Goal: Transaction & Acquisition: Purchase product/service

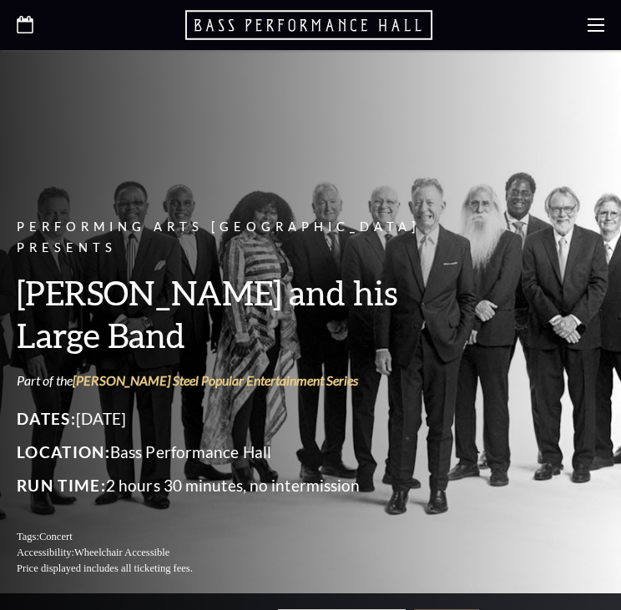
click at [23, 29] on icon at bounding box center [25, 25] width 17 height 18
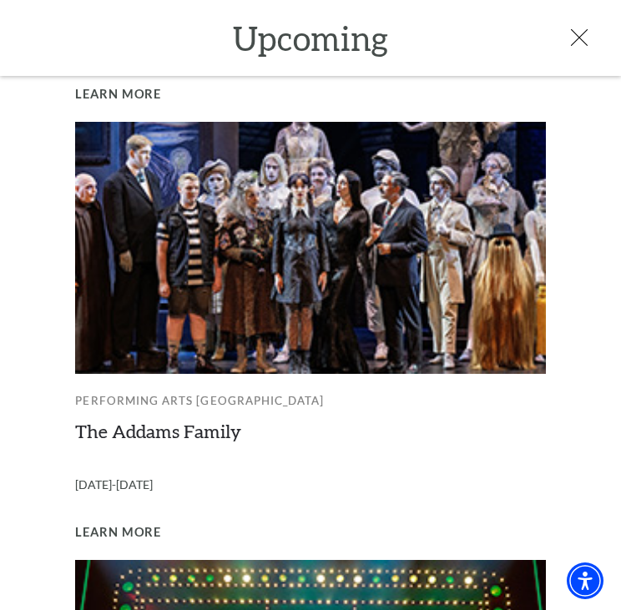
scroll to position [973, 0]
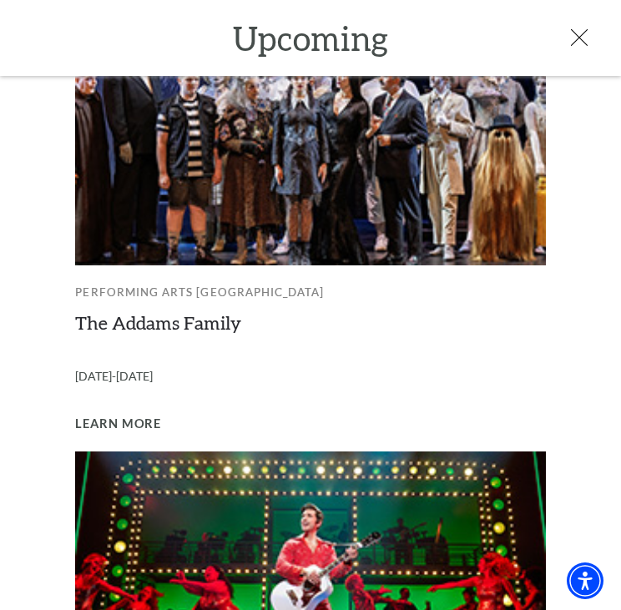
click at [216, 311] on link "The Addams Family" at bounding box center [158, 322] width 166 height 23
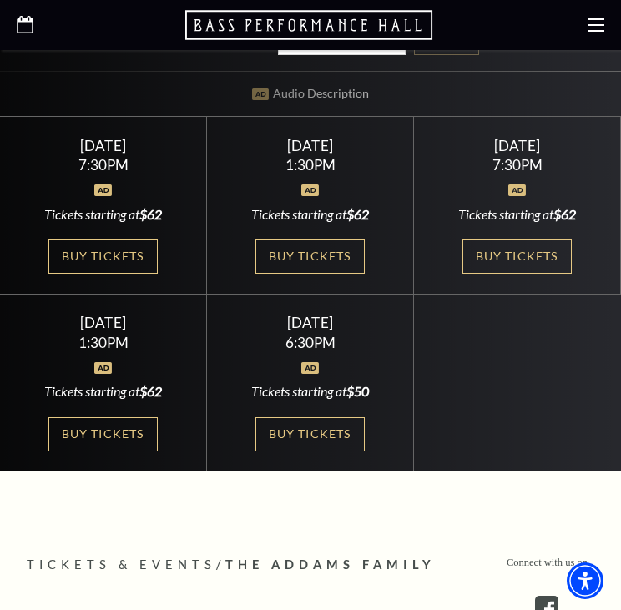
scroll to position [584, 0]
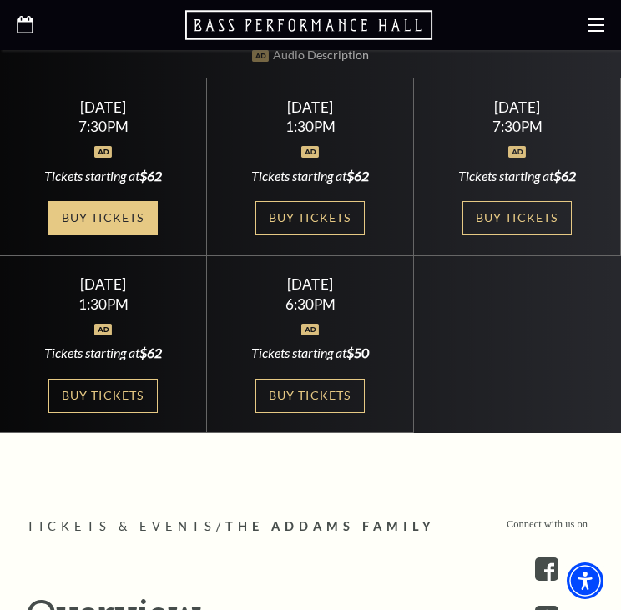
click at [84, 202] on link "Buy Tickets" at bounding box center [102, 218] width 108 height 34
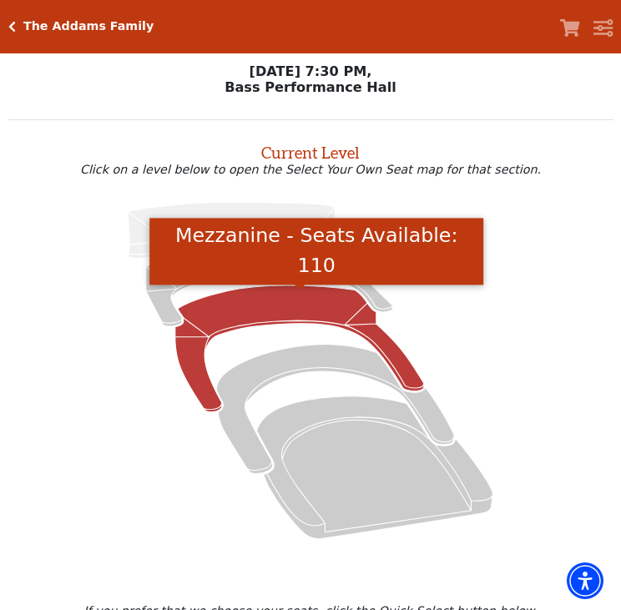
click at [274, 304] on icon "Mezzanine - Seats Available: 110" at bounding box center [299, 348] width 249 height 127
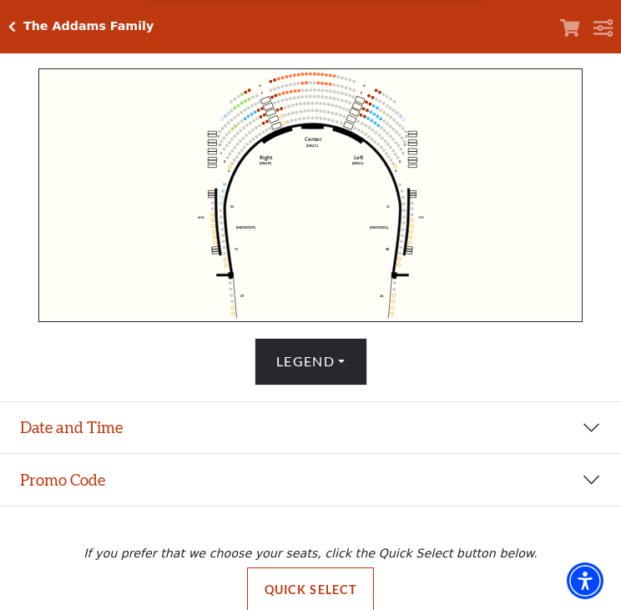
scroll to position [549, 0]
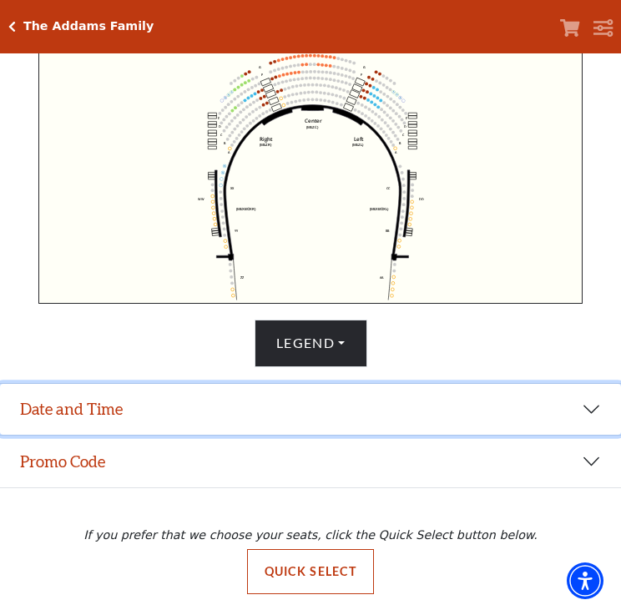
click at [128, 402] on button "Date and Time" at bounding box center [310, 410] width 621 height 52
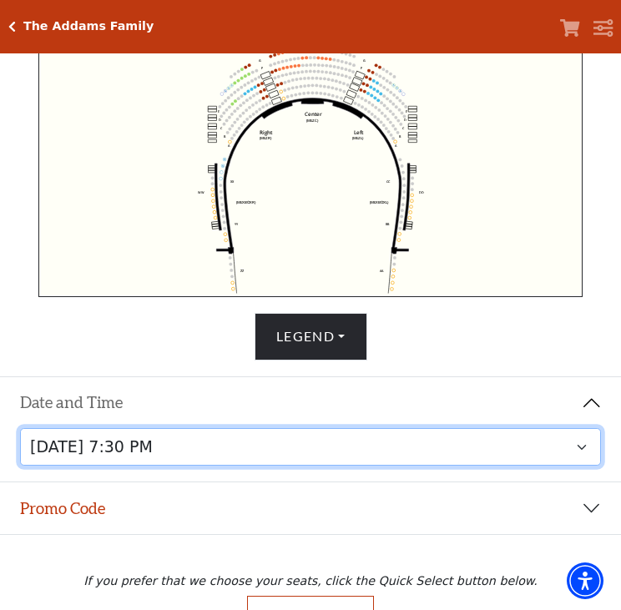
click at [194, 462] on select "Friday, October 24 at 7:30 PM Saturday, October 25 at 1:30 PM Saturday, October…" at bounding box center [311, 447] width 582 height 38
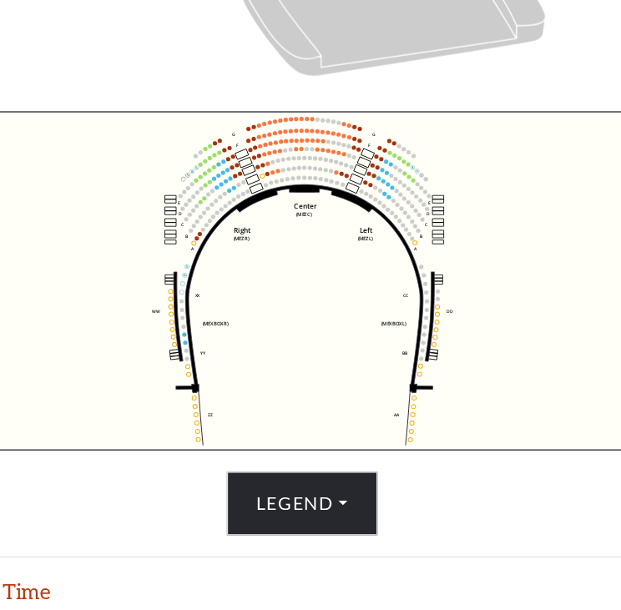
scroll to position [452, 0]
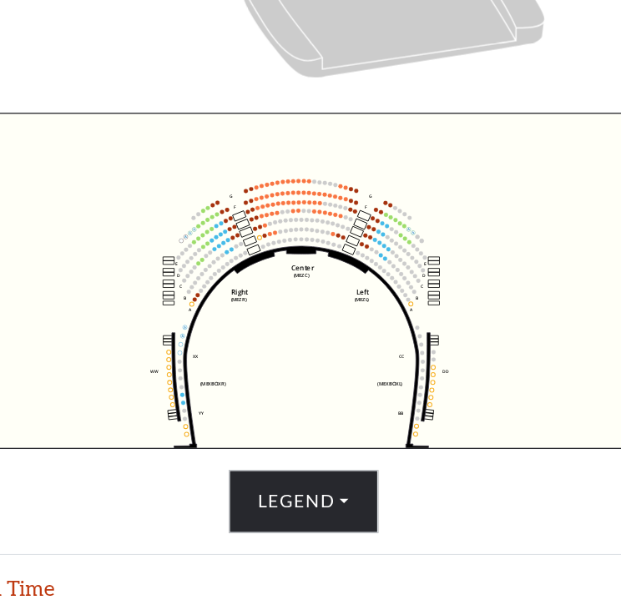
drag, startPoint x: 318, startPoint y: 242, endPoint x: 315, endPoint y: 288, distance: 46.0
click at [315, 288] on icon "Center (MEZC) Right (MEZR) Left (MEZL) (MEXBOXR) (MEXBOXL) XX WW CC DD YY BB ZZ…" at bounding box center [310, 267] width 545 height 254
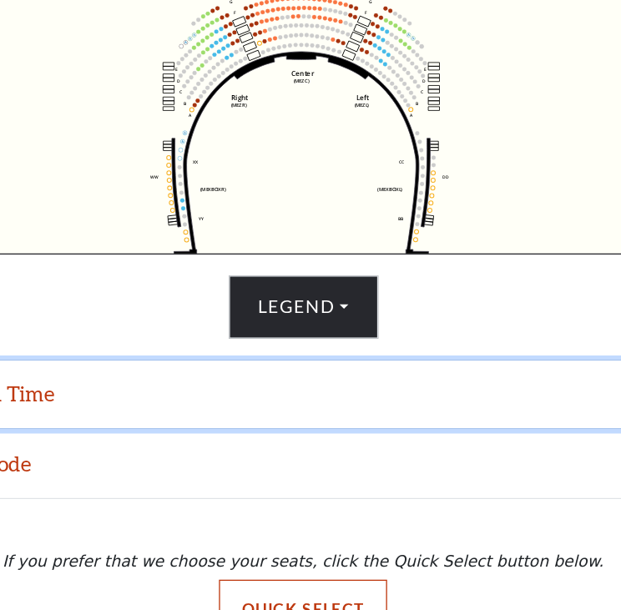
click at [170, 457] on button "Date and Time" at bounding box center [310, 447] width 621 height 52
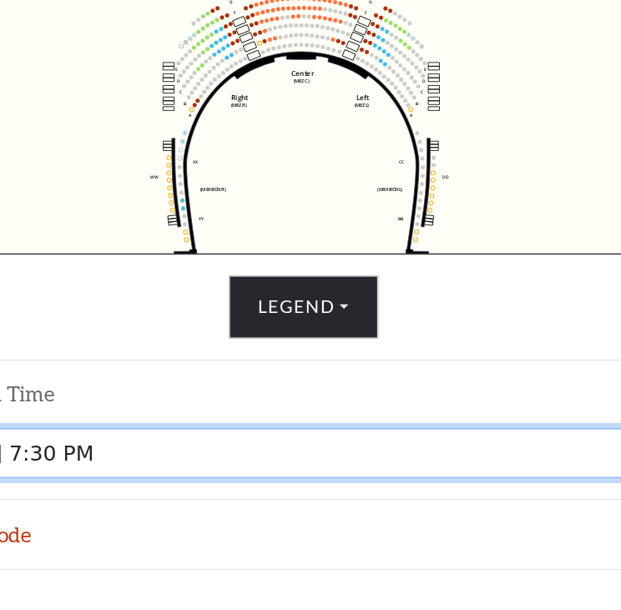
click at [193, 507] on select "Friday, October 24 at 7:30 PM Saturday, October 25 at 1:30 PM Saturday, October…" at bounding box center [311, 491] width 582 height 38
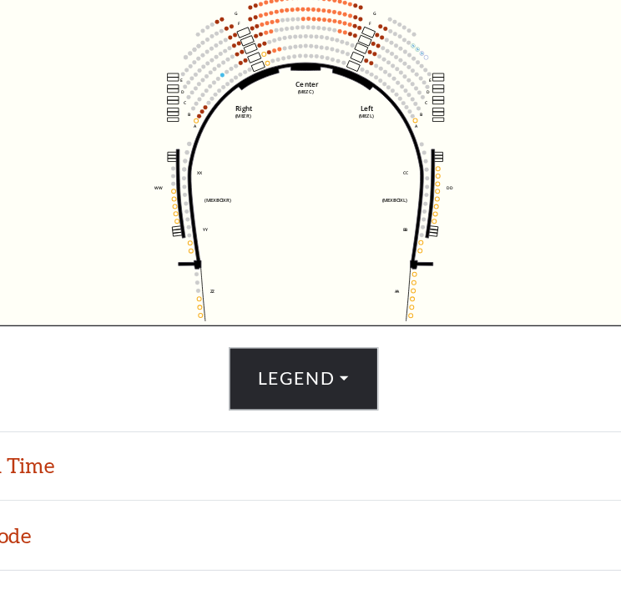
scroll to position [549, 0]
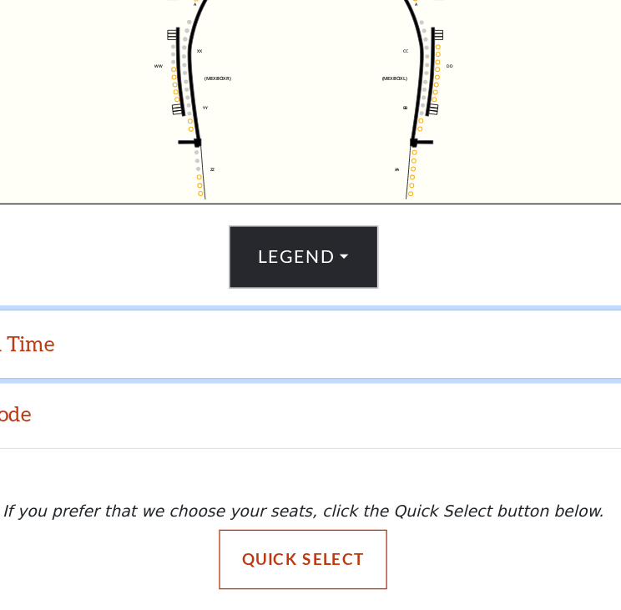
click at [212, 421] on button "Date and Time" at bounding box center [310, 410] width 621 height 52
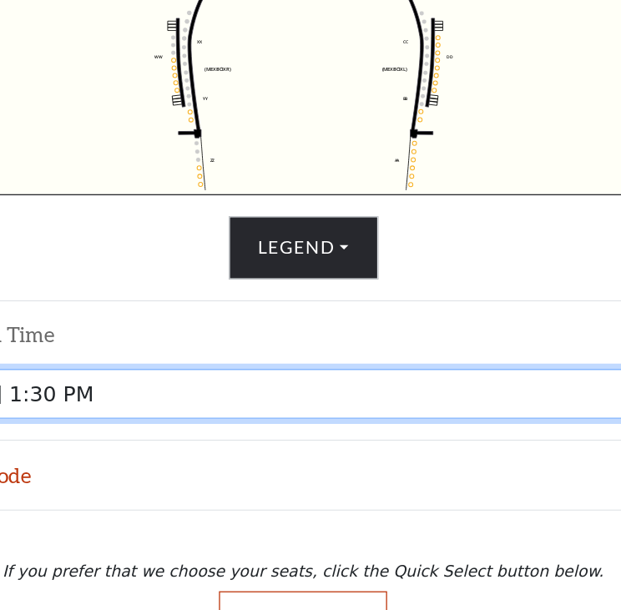
click at [240, 455] on select "Friday, October 24 at 7:30 PM Saturday, October 25 at 1:30 PM Saturday, October…" at bounding box center [311, 447] width 582 height 38
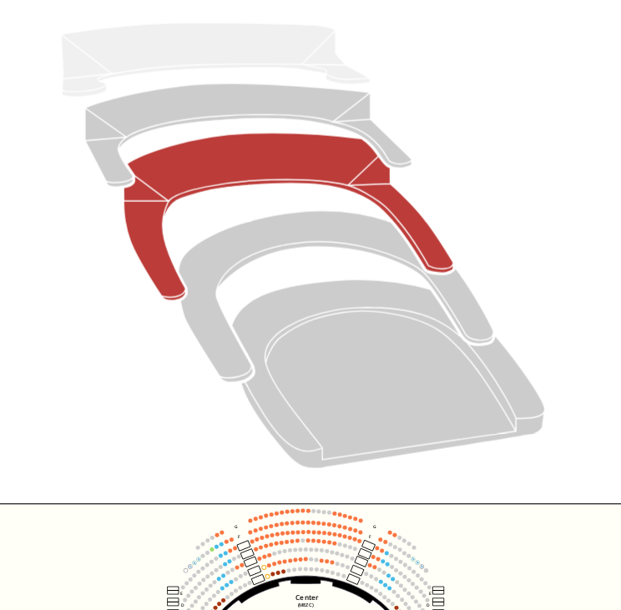
scroll to position [357, 0]
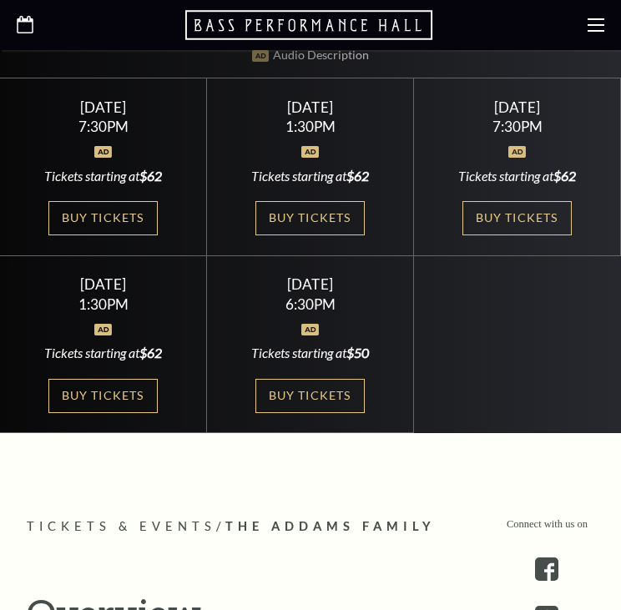
click at [20, 21] on use at bounding box center [25, 25] width 17 height 18
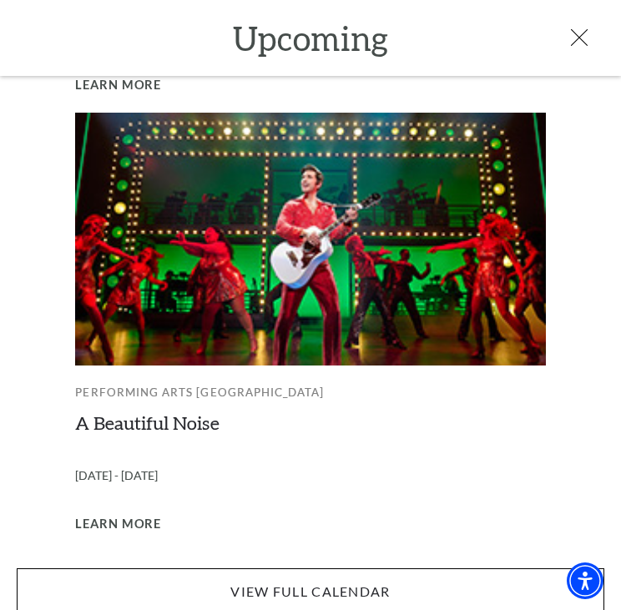
scroll to position [584, 0]
click at [134, 514] on span "Learn More" at bounding box center [118, 524] width 86 height 21
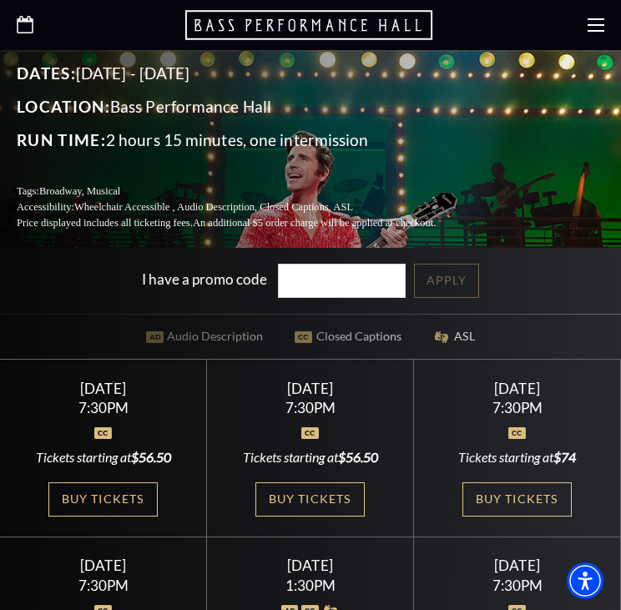
scroll to position [389, 0]
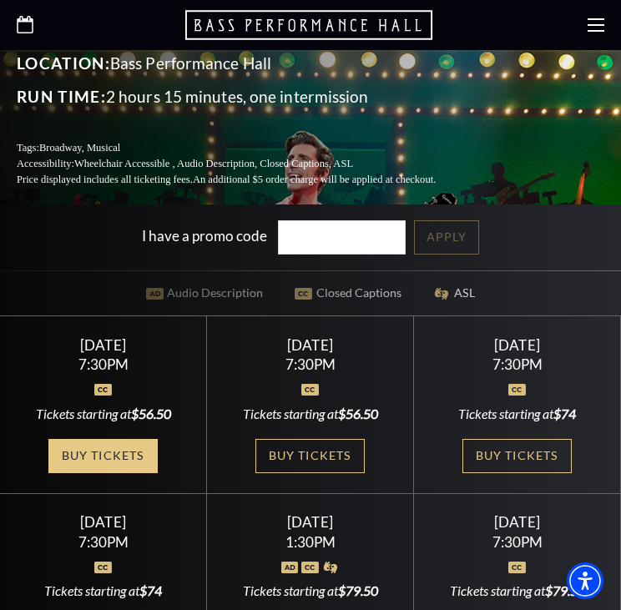
click at [108, 439] on link "Buy Tickets" at bounding box center [102, 456] width 108 height 34
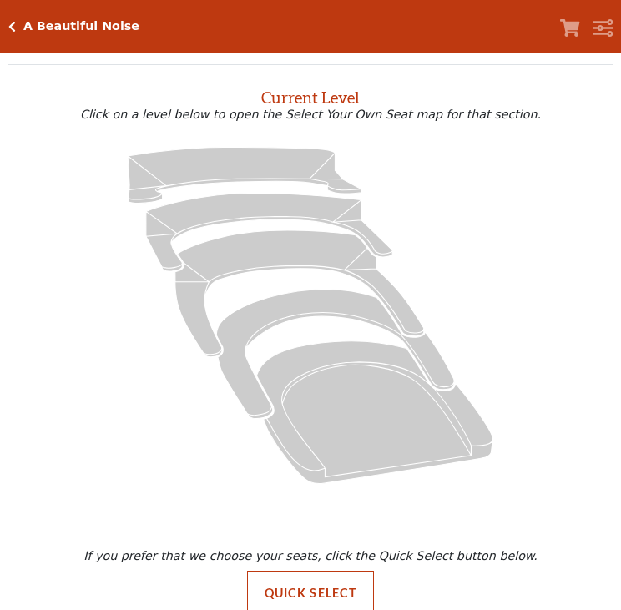
scroll to position [83, 0]
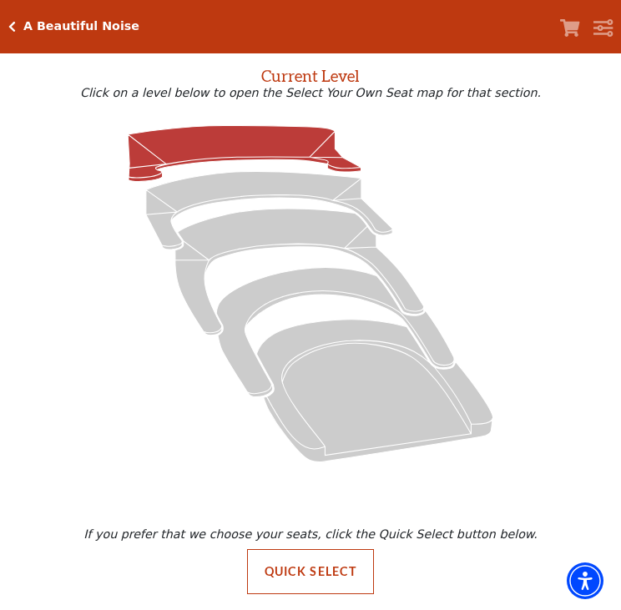
click at [212, 129] on icon at bounding box center [244, 153] width 233 height 56
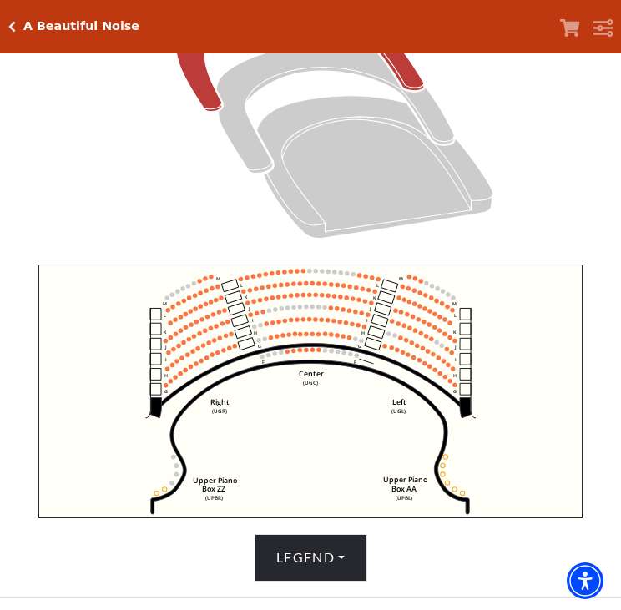
scroll to position [452, 0]
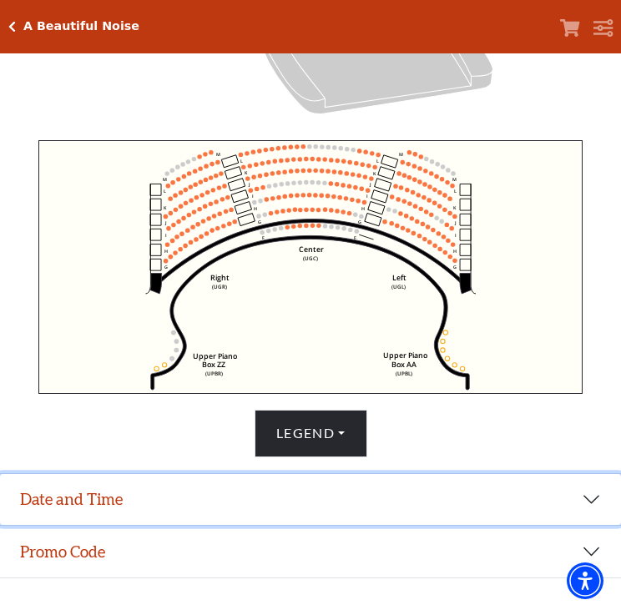
click at [164, 502] on button "Date and Time" at bounding box center [310, 500] width 621 height 52
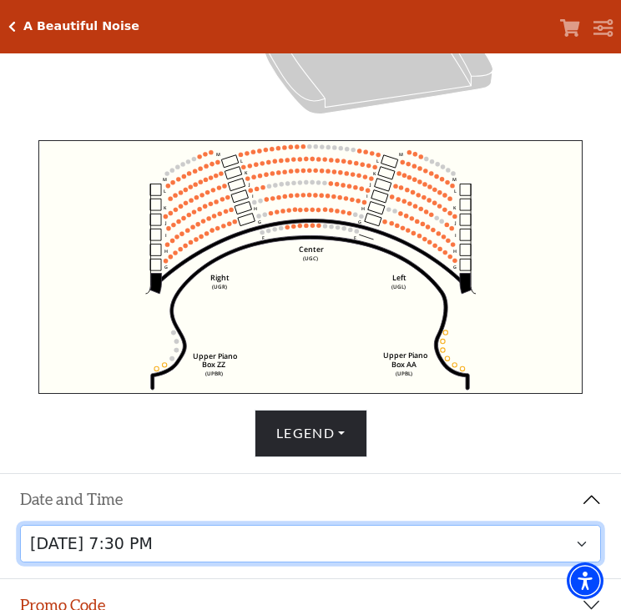
click at [270, 559] on select "[DATE] 7:30 PM [DATE] 7:30 PM [DATE] 7:30 PM [DATE] 7:30 PM [DATE] 1:30 PM [DAT…" at bounding box center [311, 544] width 582 height 38
click at [210, 553] on select "Tuesday, October 28 at 7:30 PM Wednesday, October 29 at 7:30 PM Thursday, Octob…" at bounding box center [311, 544] width 582 height 38
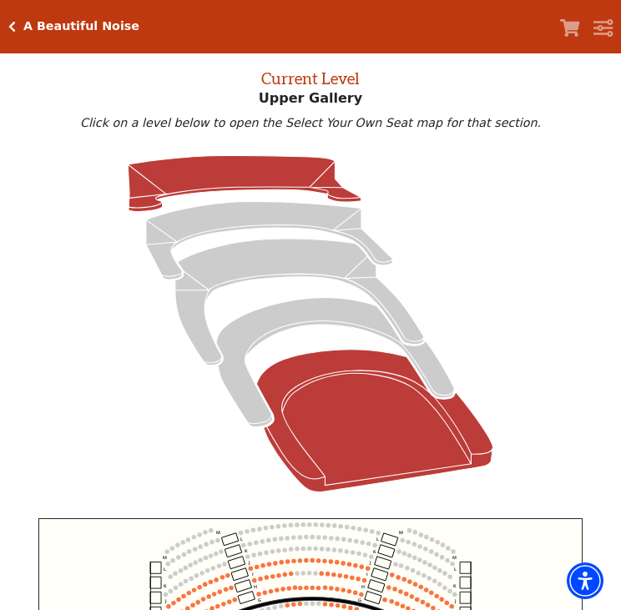
scroll to position [63, 0]
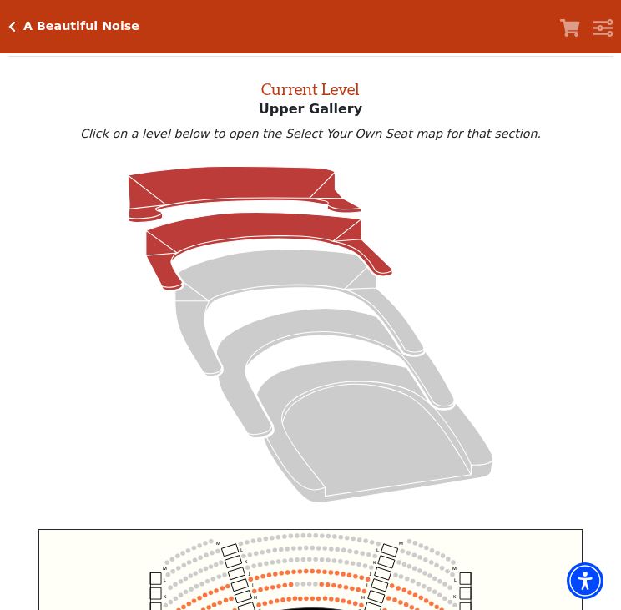
click at [213, 240] on icon at bounding box center [269, 252] width 246 height 78
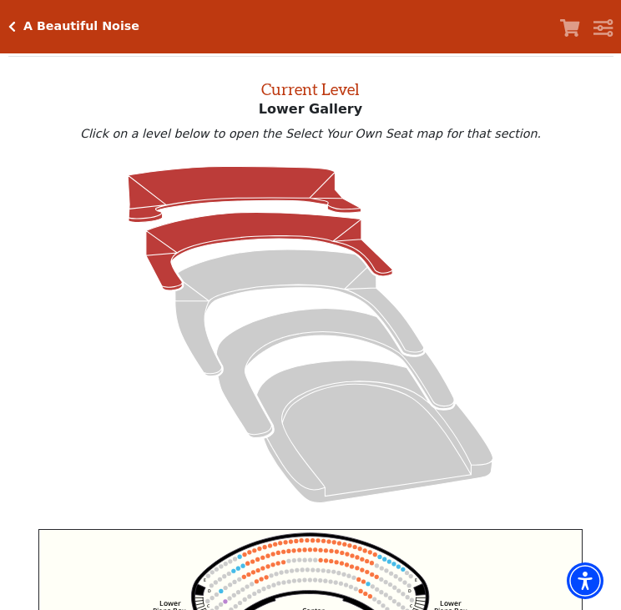
click at [233, 183] on icon at bounding box center [244, 195] width 233 height 56
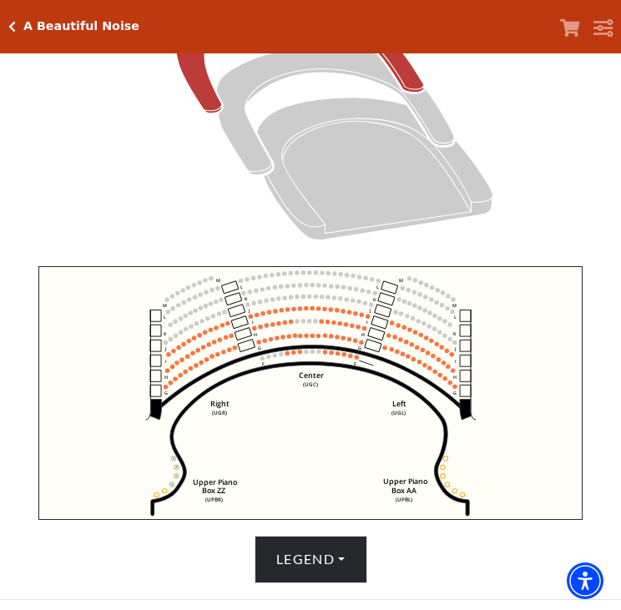
scroll to position [452, 0]
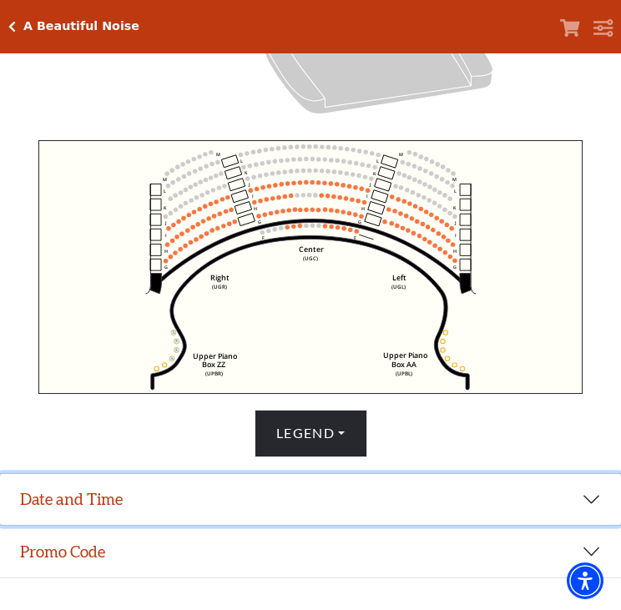
click at [177, 499] on button "Date and Time" at bounding box center [310, 500] width 621 height 52
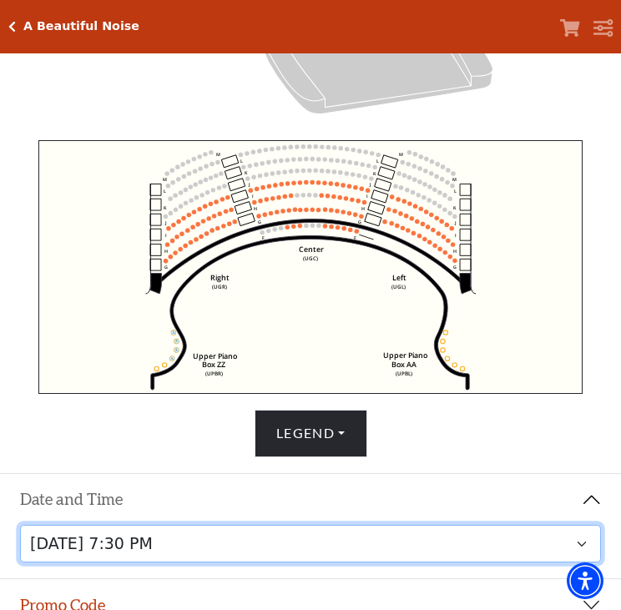
click at [254, 561] on select "Tuesday, October 28 at 7:30 PM Wednesday, October 29 at 7:30 PM Thursday, Octob…" at bounding box center [311, 544] width 582 height 38
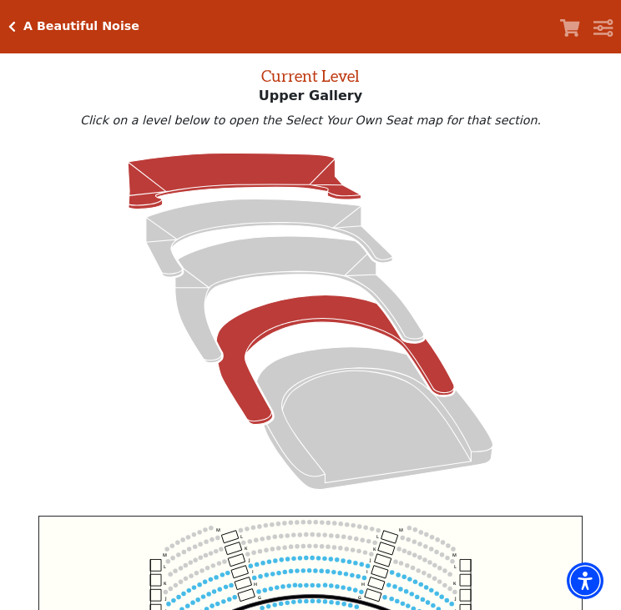
scroll to position [63, 0]
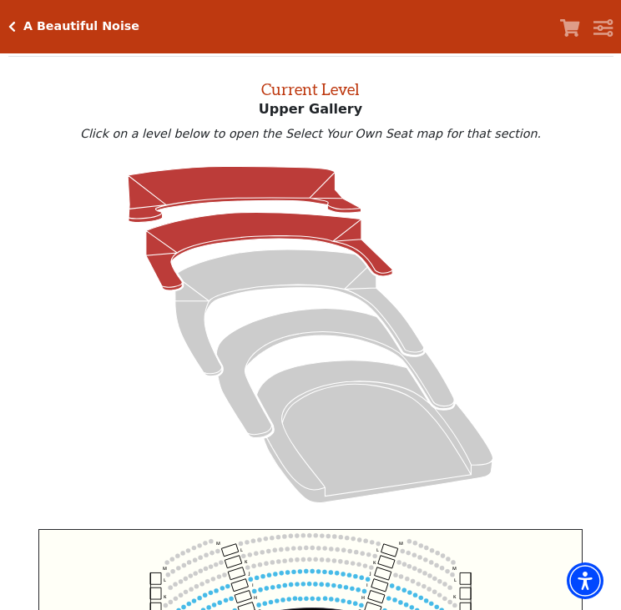
click at [265, 232] on icon at bounding box center [269, 252] width 246 height 78
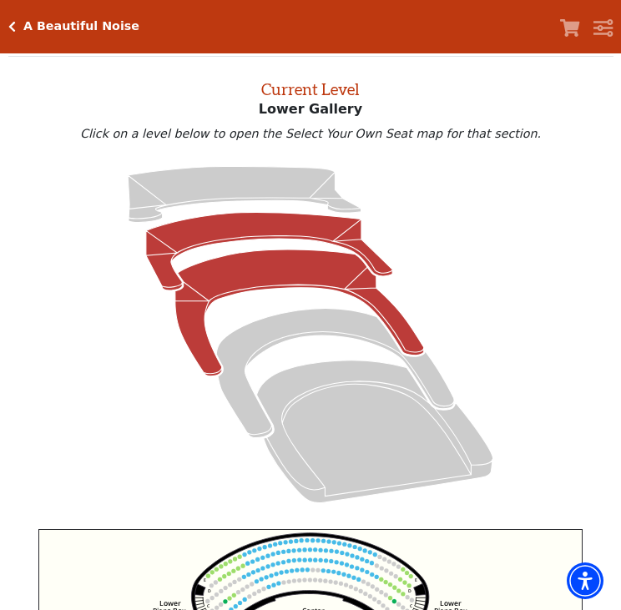
click at [300, 293] on icon at bounding box center [299, 313] width 249 height 127
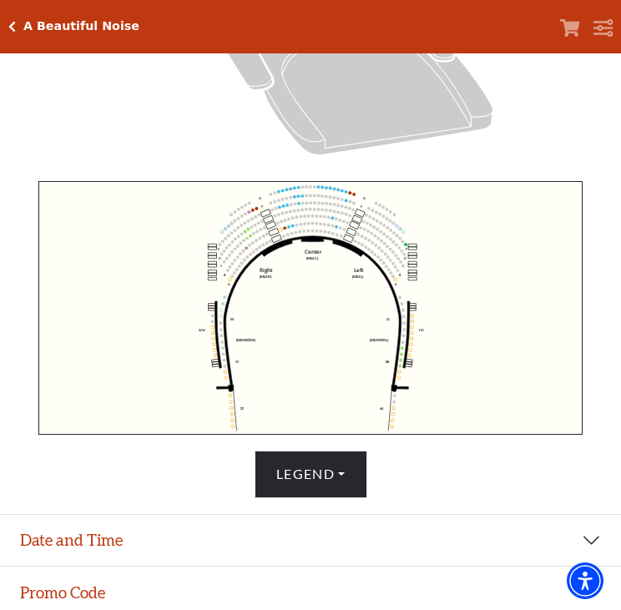
scroll to position [452, 0]
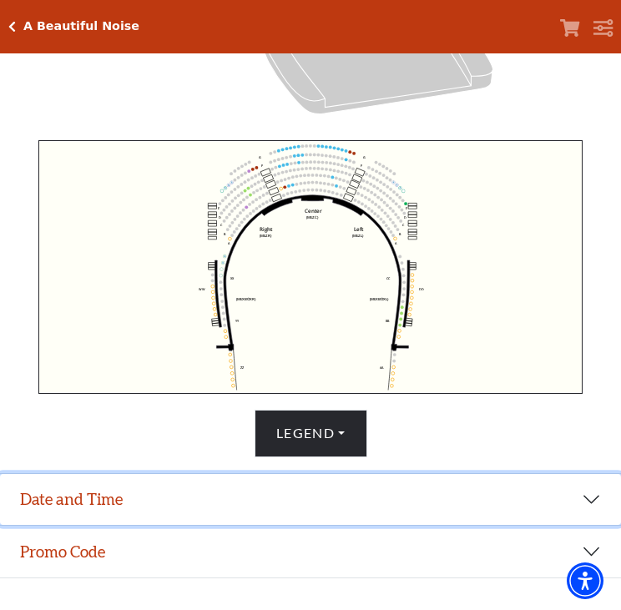
click at [200, 514] on button "Date and Time" at bounding box center [310, 500] width 621 height 52
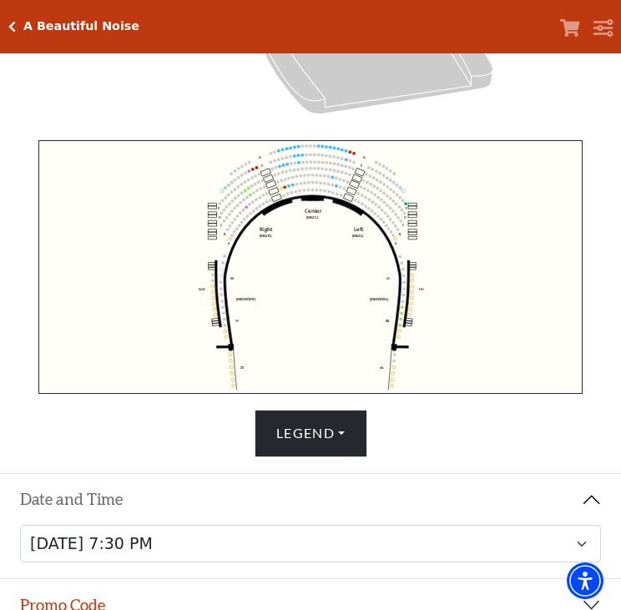
scroll to position [602, 0]
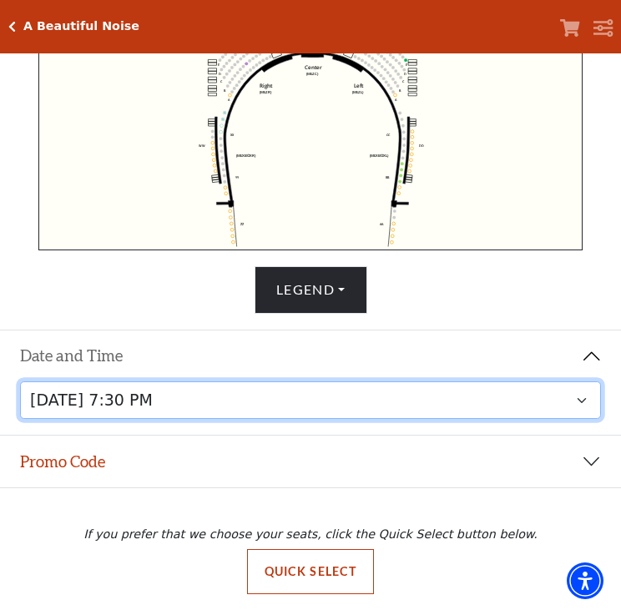
click at [256, 407] on select "Tuesday, October 28 at 7:30 PM Wednesday, October 29 at 7:30 PM Thursday, Octob…" at bounding box center [311, 400] width 582 height 38
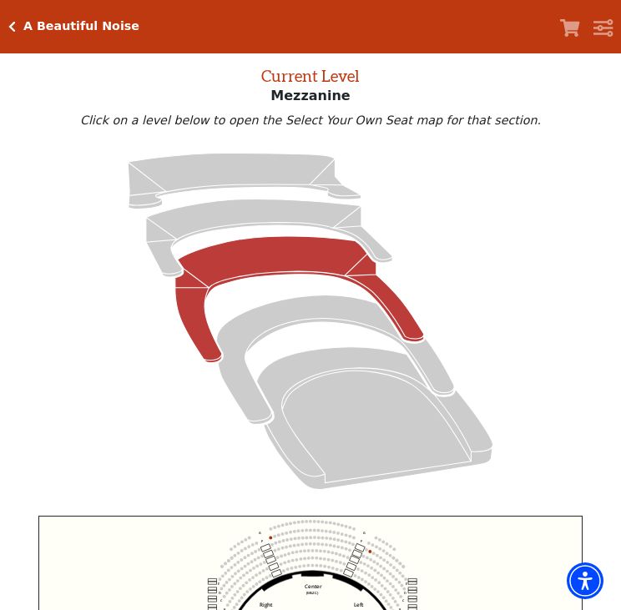
scroll to position [63, 0]
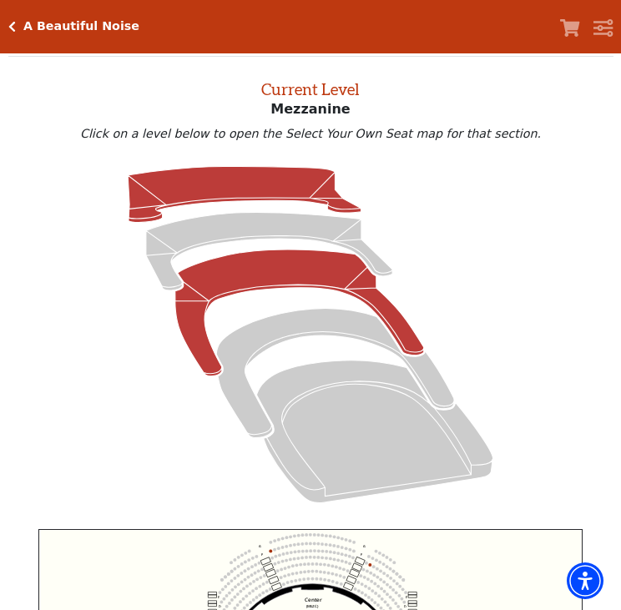
click at [264, 184] on icon at bounding box center [244, 195] width 233 height 56
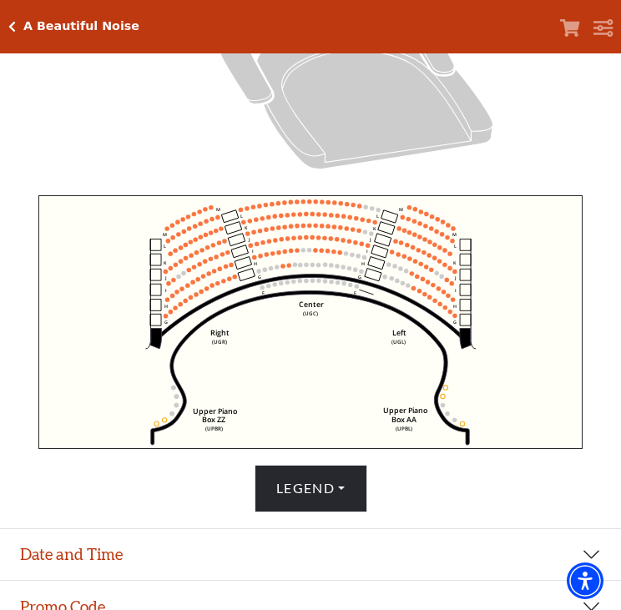
scroll to position [452, 0]
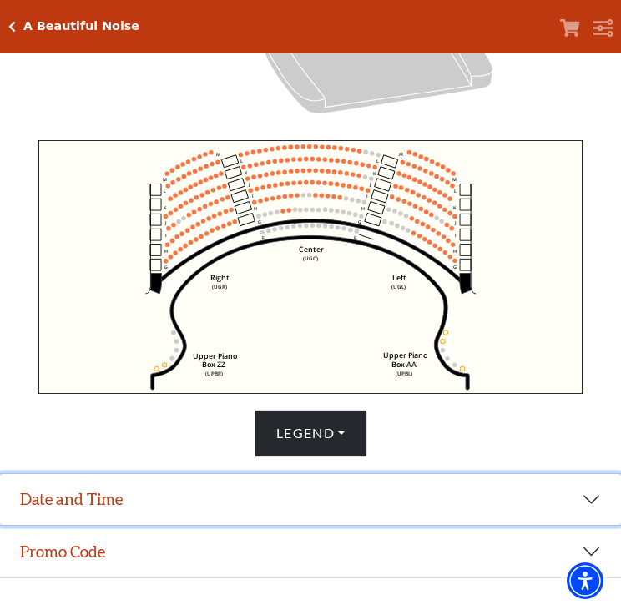
click at [170, 488] on button "Date and Time" at bounding box center [310, 500] width 621 height 52
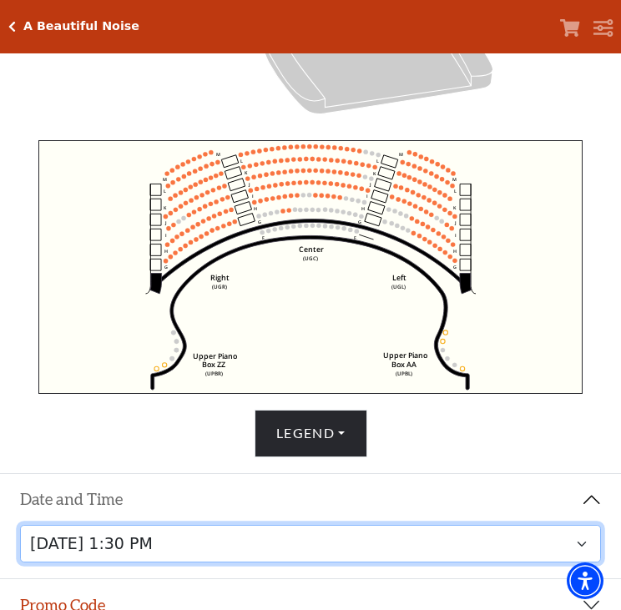
click at [332, 542] on select "Tuesday, October 28 at 7:30 PM Wednesday, October 29 at 7:30 PM Thursday, Octob…" at bounding box center [311, 544] width 582 height 38
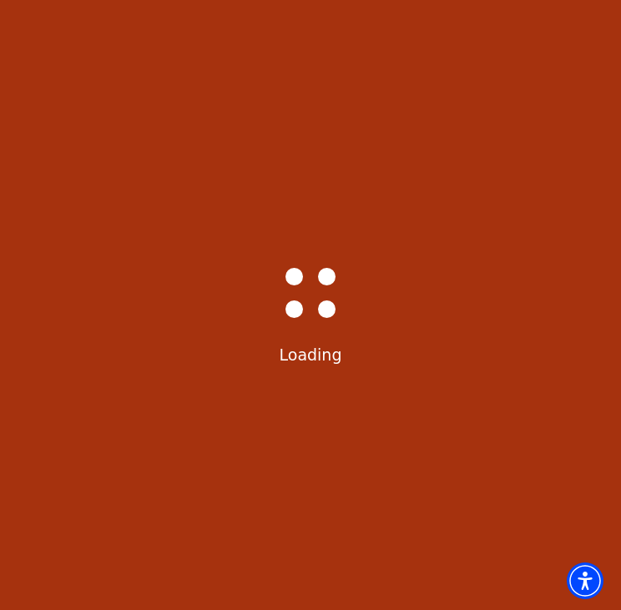
scroll to position [334, 0]
select select "6225"
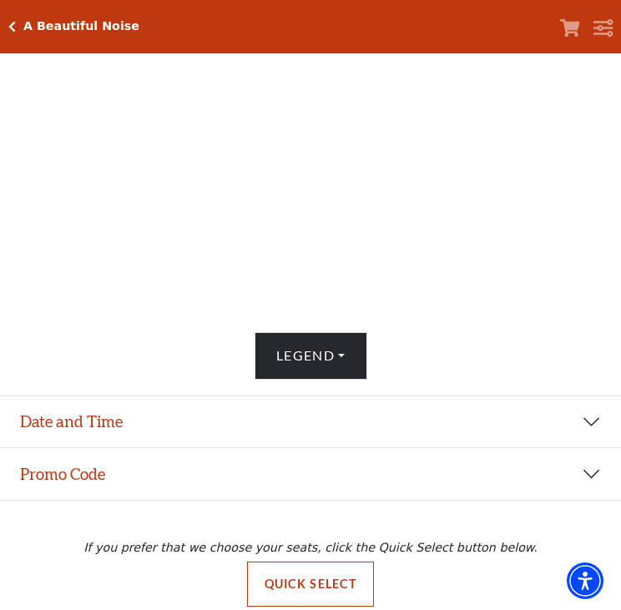
scroll to position [584, 0]
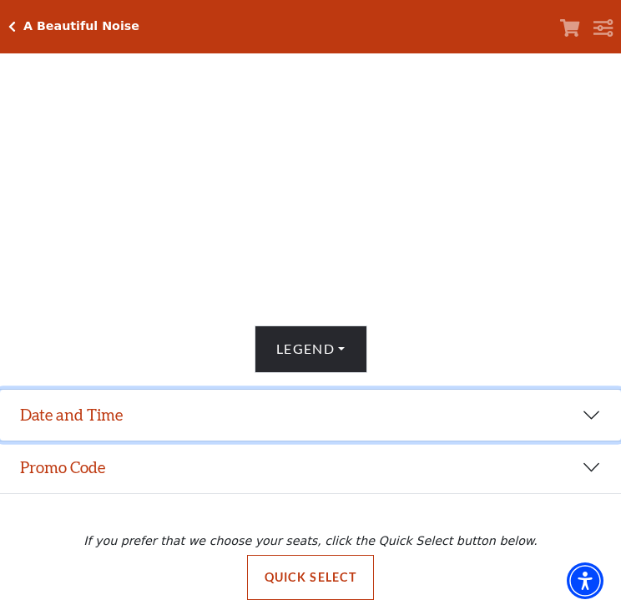
click at [400, 425] on button "Date and Time" at bounding box center [310, 416] width 621 height 52
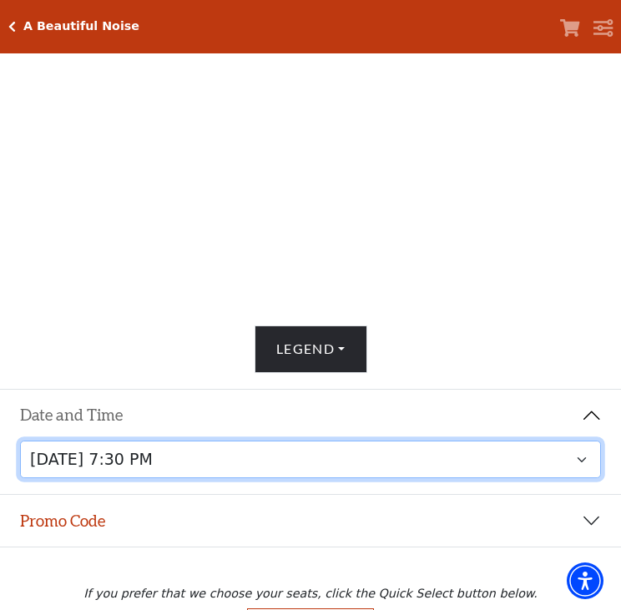
click at [391, 460] on select "Tuesday, October 28 at 7:30 PM Wednesday, October 29 at 7:30 PM Thursday, Octob…" at bounding box center [311, 460] width 582 height 38
click at [20, 446] on select "Tuesday, October 28 at 7:30 PM Wednesday, October 29 at 7:30 PM Thursday, Octob…" at bounding box center [311, 460] width 582 height 38
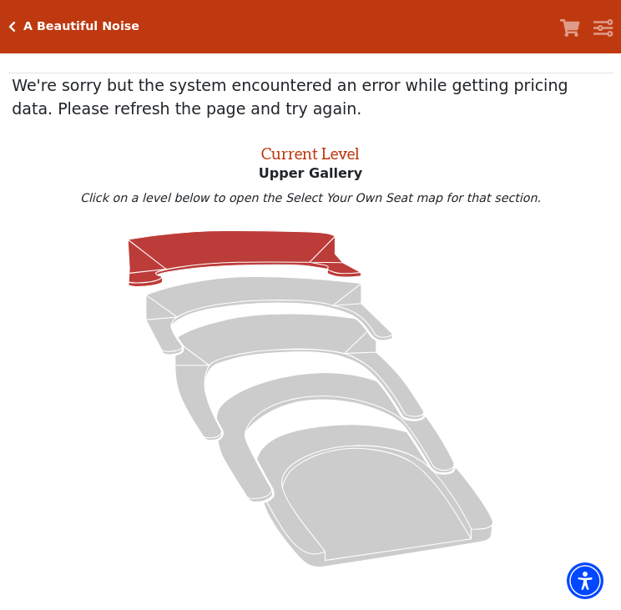
scroll to position [0, 0]
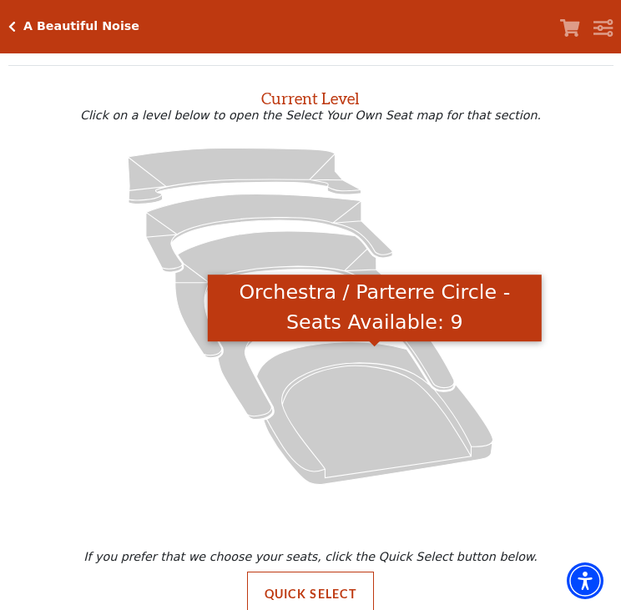
scroll to position [83, 0]
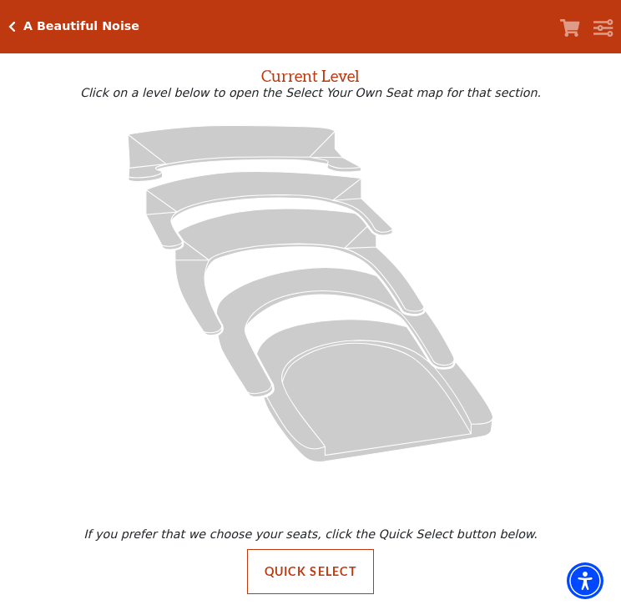
click at [14, 26] on icon "Click here to go back to filters" at bounding box center [12, 27] width 8 height 12
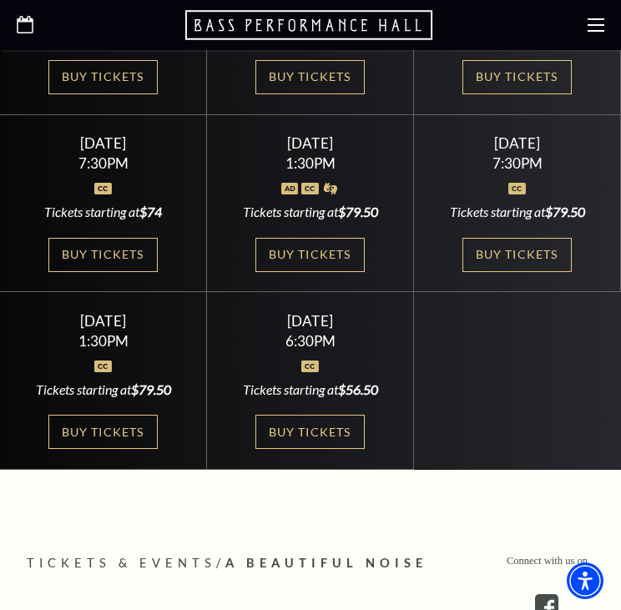
scroll to position [779, 0]
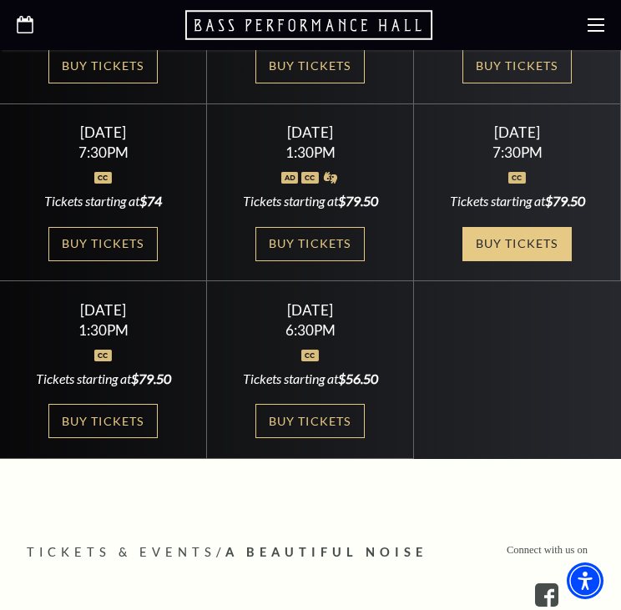
click at [531, 227] on link "Buy Tickets" at bounding box center [516, 244] width 108 height 34
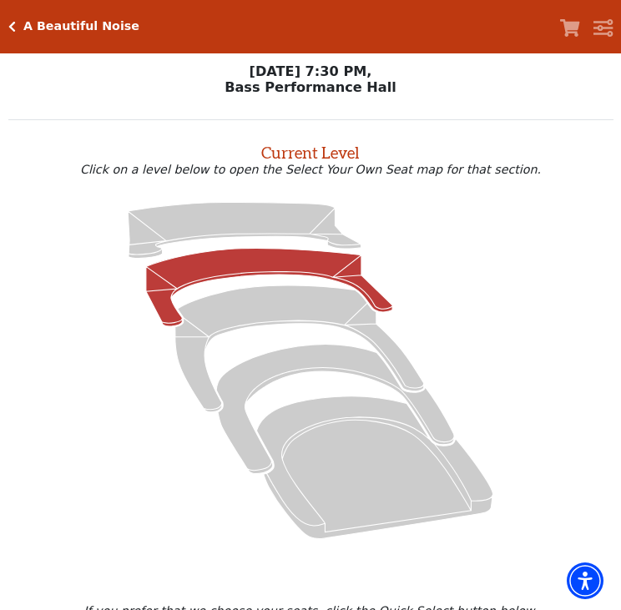
click at [244, 270] on icon at bounding box center [269, 287] width 246 height 78
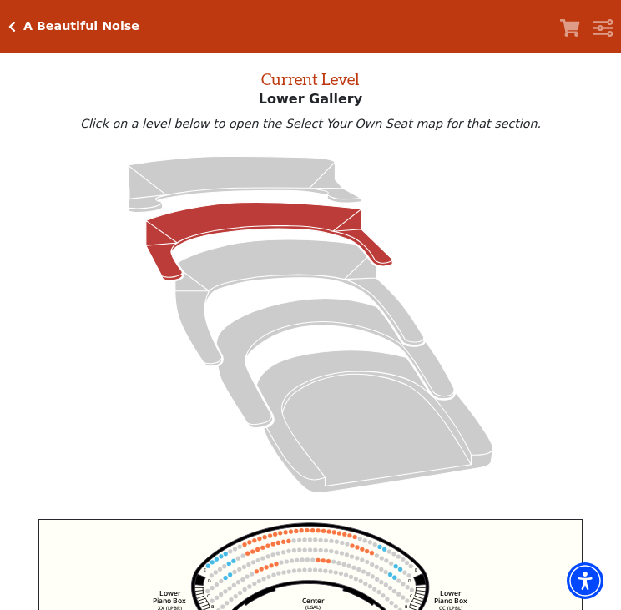
scroll to position [63, 0]
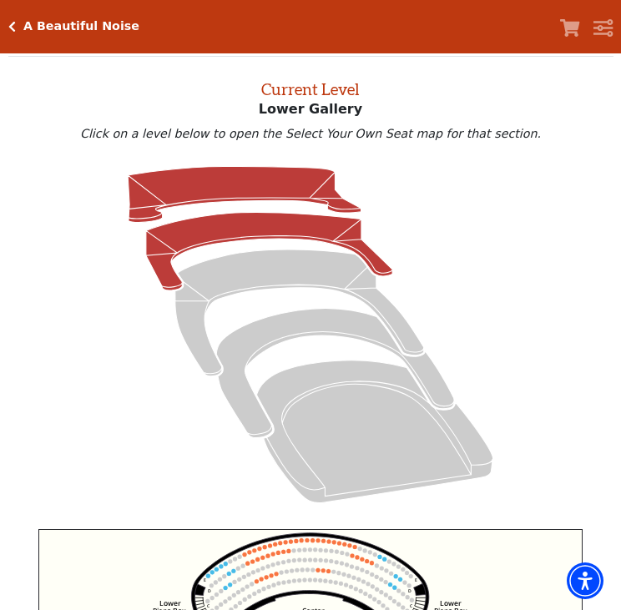
click at [230, 193] on icon at bounding box center [244, 195] width 233 height 56
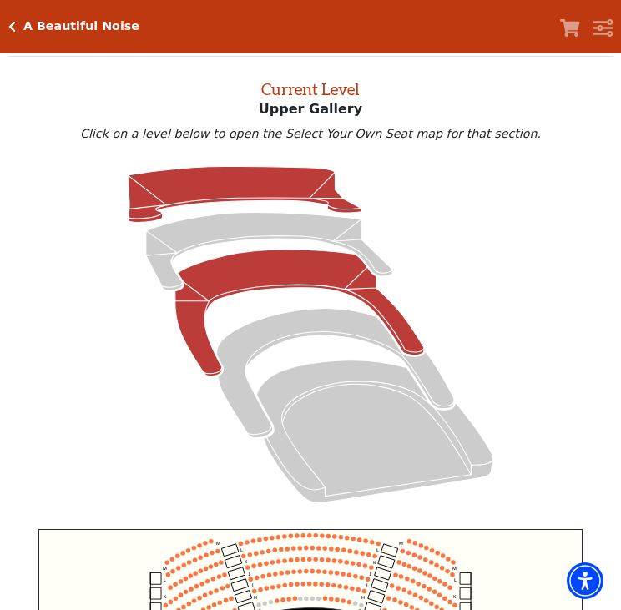
scroll to position [452, 0]
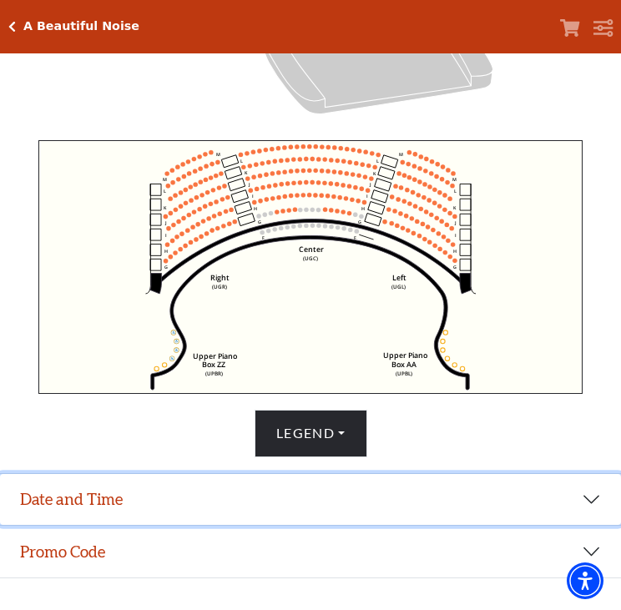
click at [204, 517] on button "Date and Time" at bounding box center [310, 500] width 621 height 52
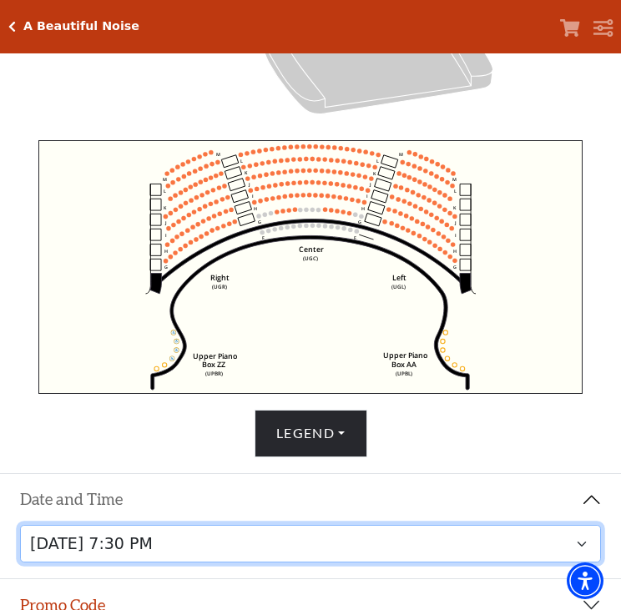
click at [225, 552] on select "Tuesday, October 28 at 7:30 PM Wednesday, October 29 at 7:30 PM Thursday, Octob…" at bounding box center [311, 544] width 582 height 38
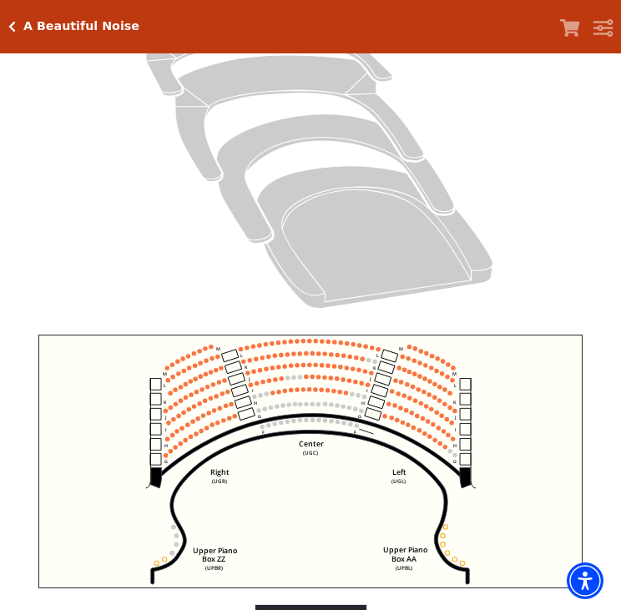
scroll to position [452, 0]
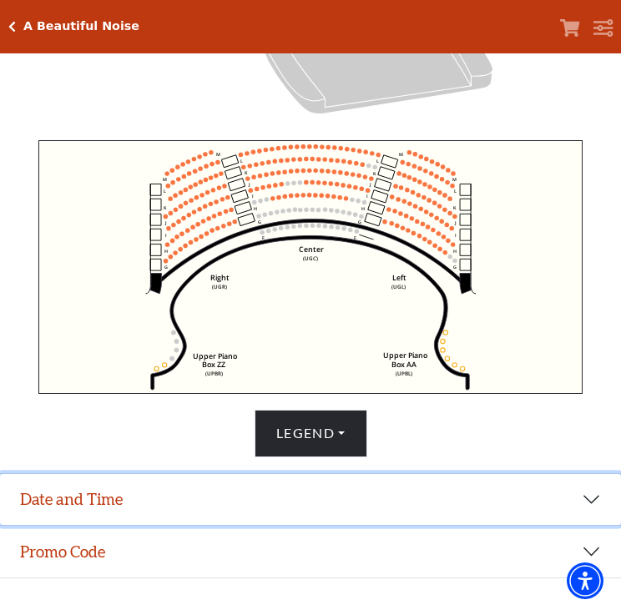
click at [183, 507] on button "Date and Time" at bounding box center [310, 500] width 621 height 52
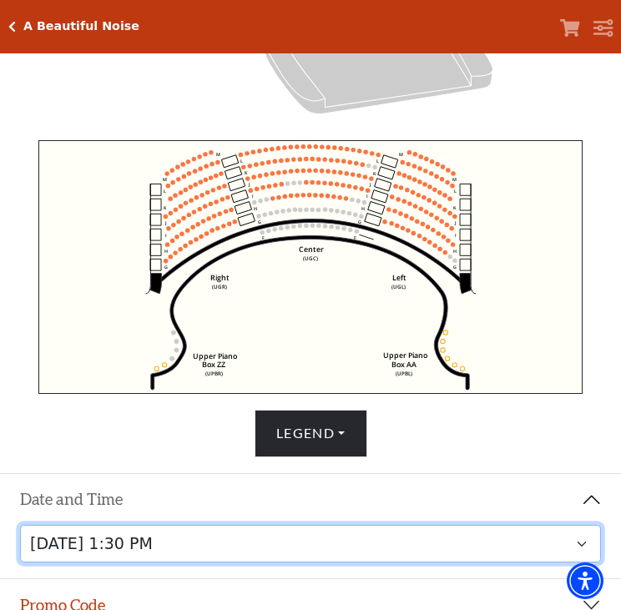
click at [247, 560] on select "Tuesday, October 28 at 7:30 PM Wednesday, October 29 at 7:30 PM Thursday, Octob…" at bounding box center [311, 544] width 582 height 38
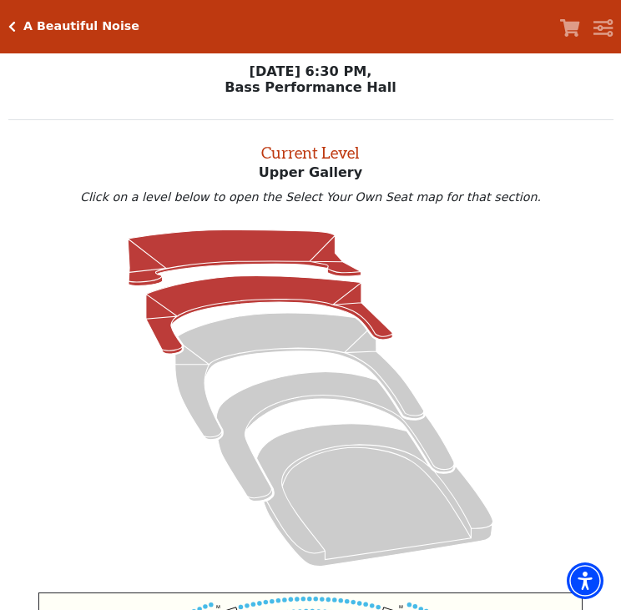
click at [227, 290] on icon at bounding box center [269, 315] width 246 height 78
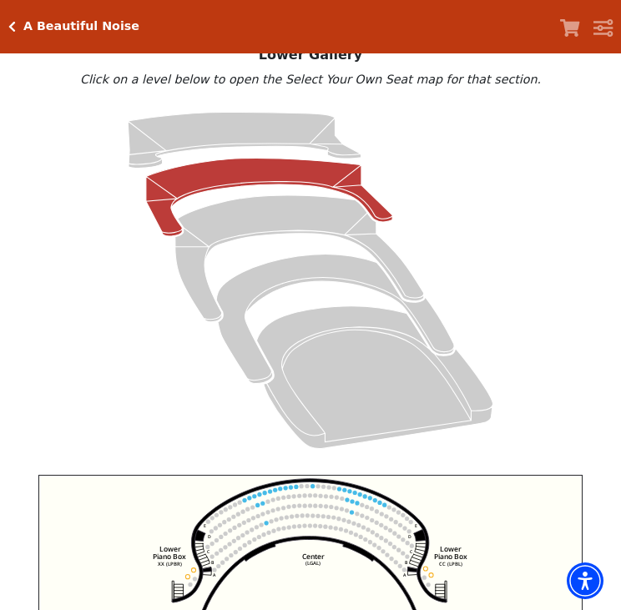
scroll to position [63, 0]
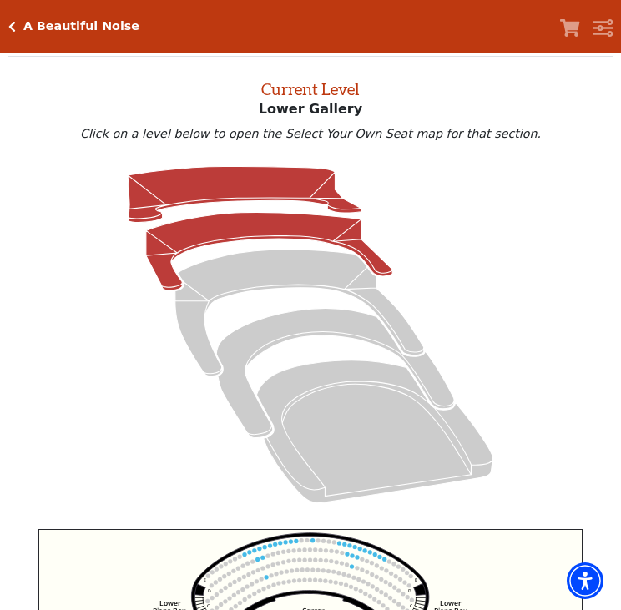
click at [302, 196] on icon at bounding box center [244, 195] width 233 height 56
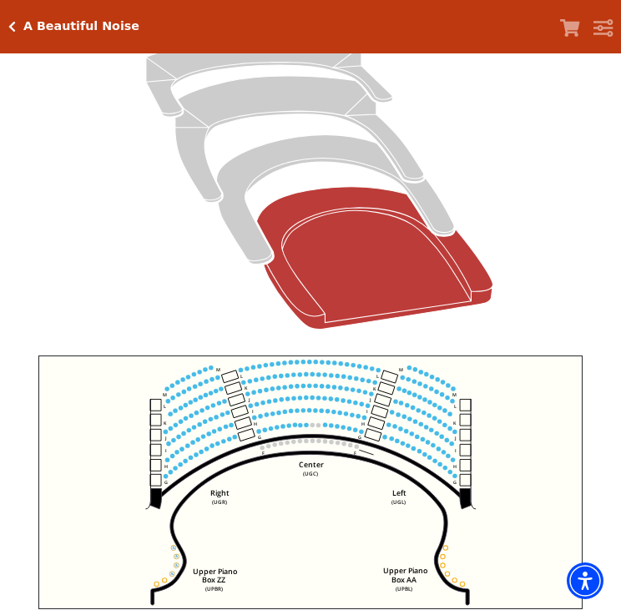
scroll to position [258, 0]
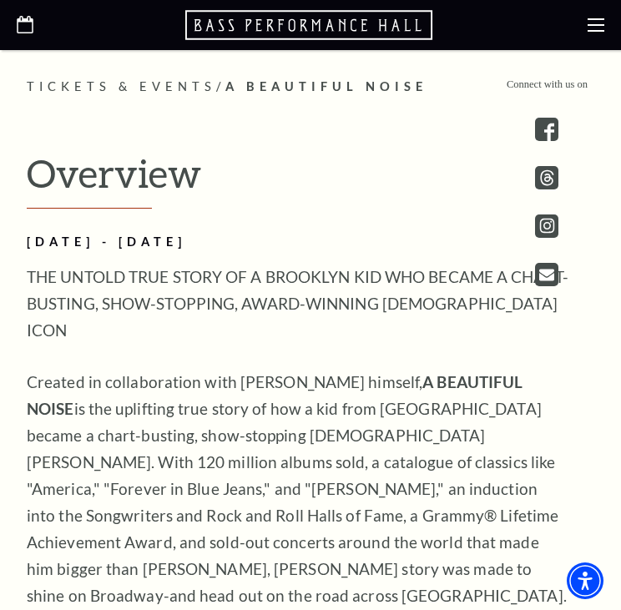
scroll to position [1363, 0]
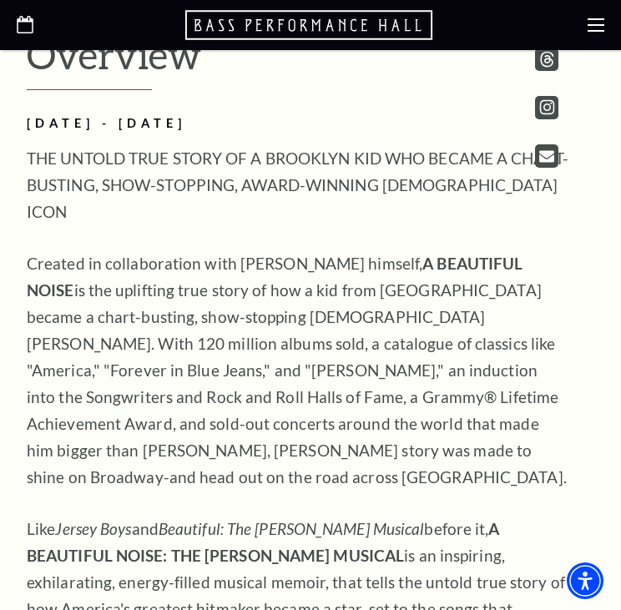
click at [20, 32] on use "Open this option" at bounding box center [25, 25] width 17 height 18
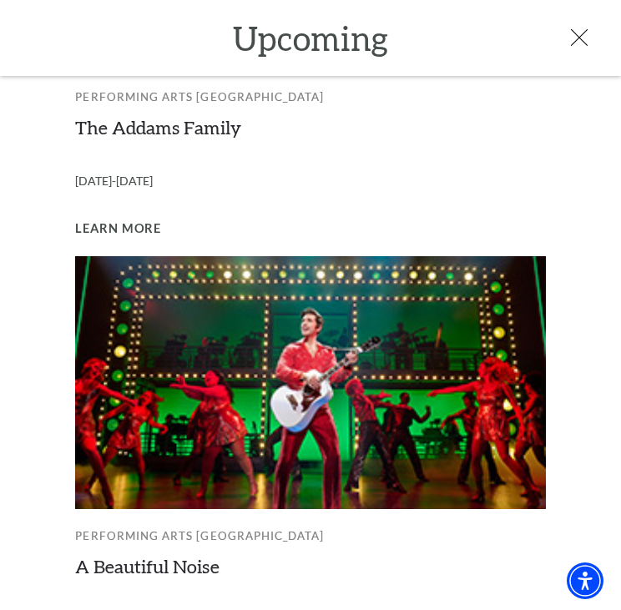
scroll to position [1312, 0]
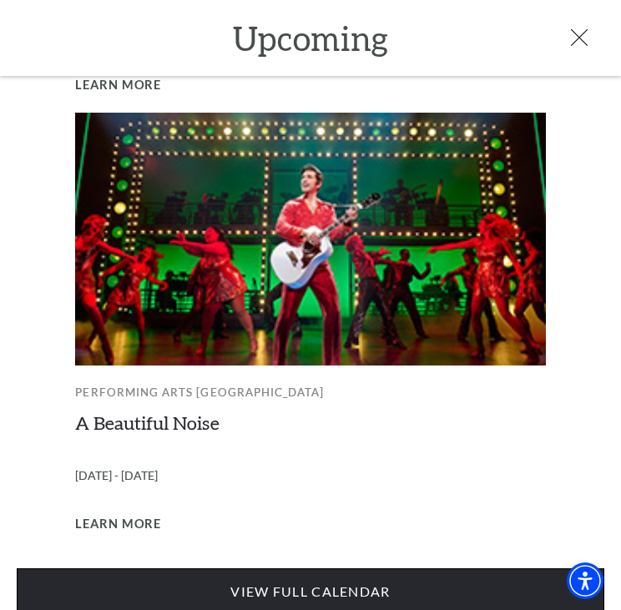
click at [197, 576] on link "View Full Calendar" at bounding box center [311, 591] width 588 height 47
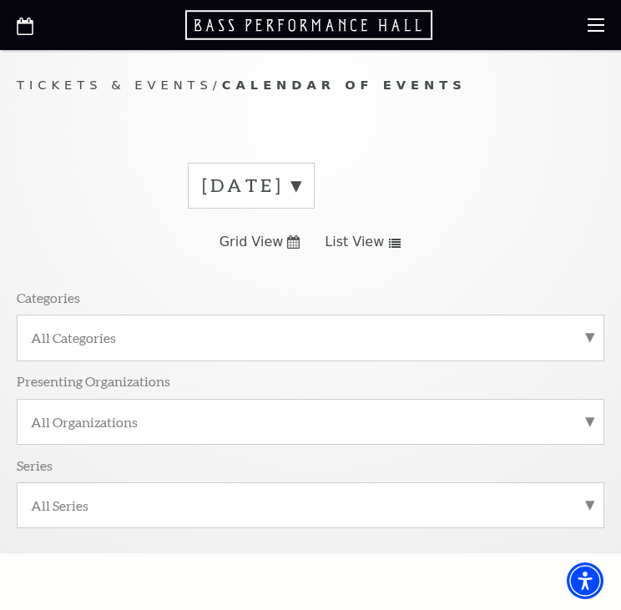
click at [300, 179] on label "[DATE]" at bounding box center [251, 186] width 98 height 26
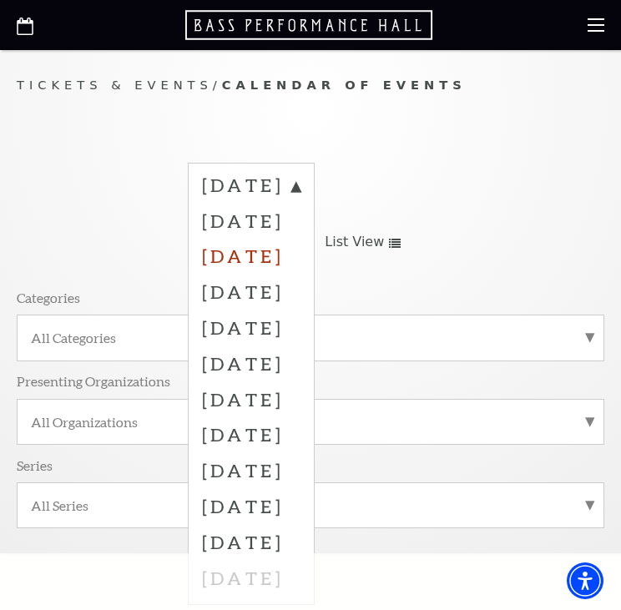
click at [300, 250] on label "[DATE]" at bounding box center [251, 256] width 98 height 36
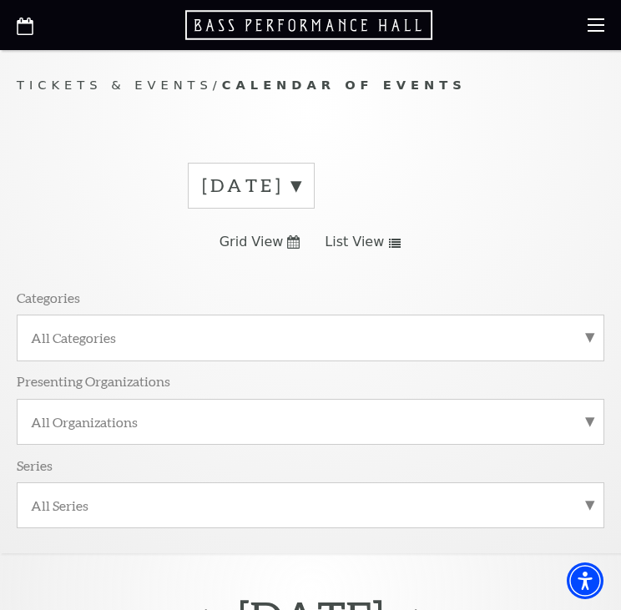
click at [290, 249] on link "Grid View" at bounding box center [259, 242] width 81 height 18
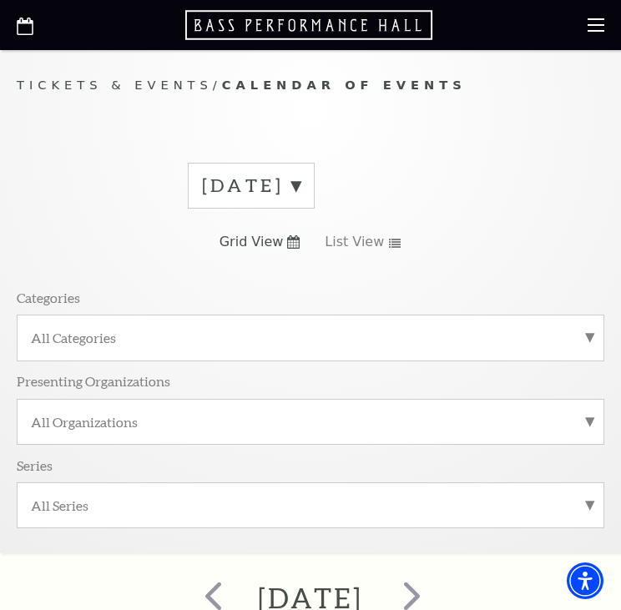
click at [396, 240] on div "November 2025 Grid View List View Categories All Categories Presenting Organiza…" at bounding box center [311, 351] width 588 height 402
click at [388, 243] on icon at bounding box center [394, 243] width 13 height 9
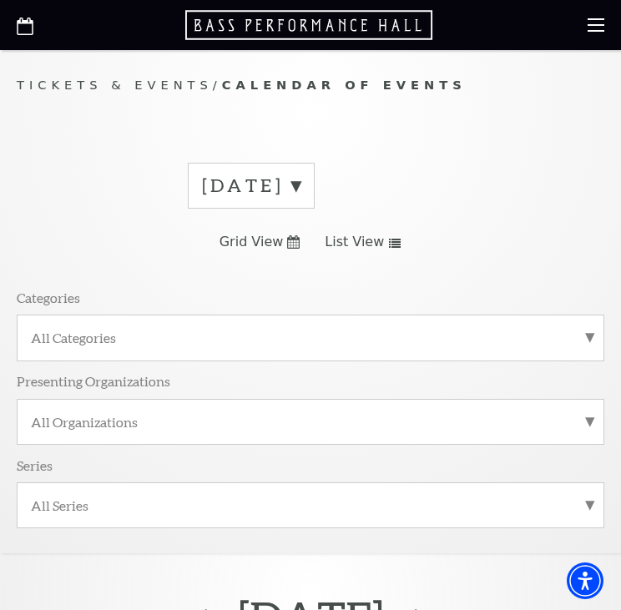
click at [389, 244] on use at bounding box center [395, 243] width 12 height 9
click at [300, 183] on label "[DATE]" at bounding box center [251, 186] width 98 height 26
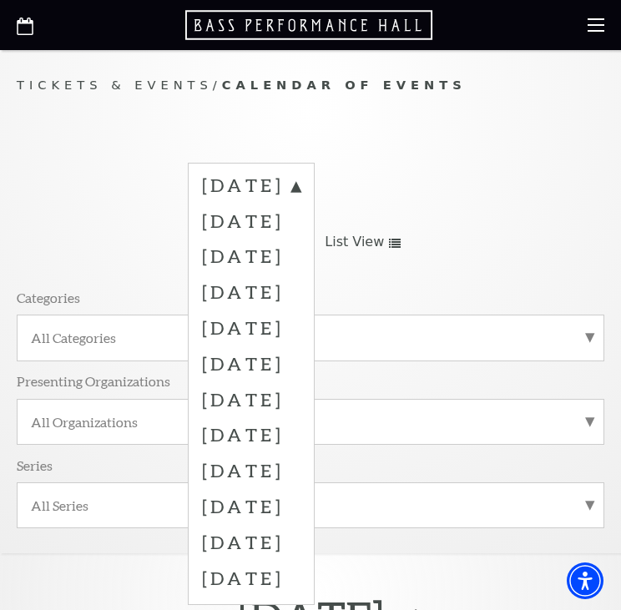
click at [300, 257] on label "[DATE]" at bounding box center [251, 256] width 98 height 36
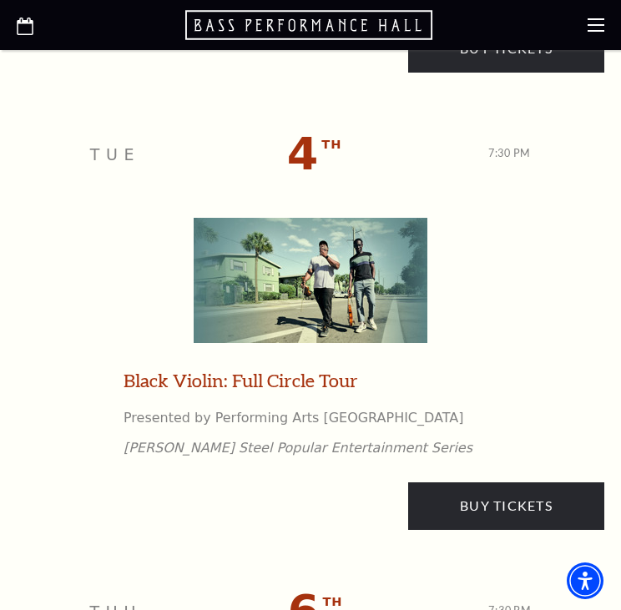
scroll to position [2531, 0]
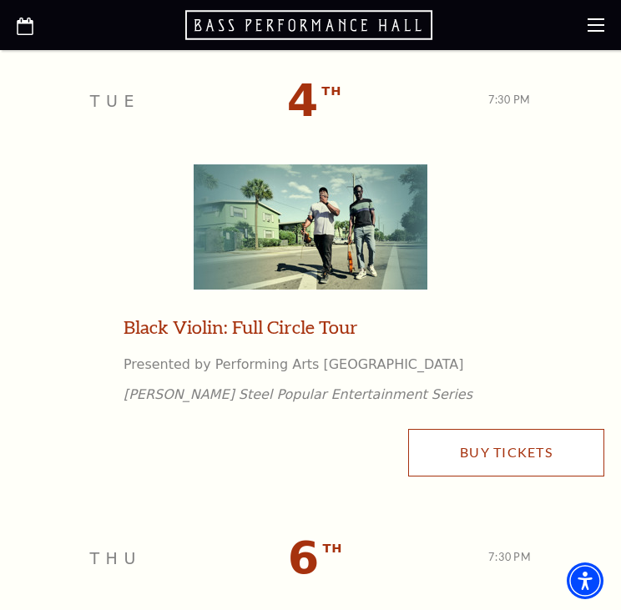
click at [497, 467] on link "Buy Tickets" at bounding box center [506, 452] width 196 height 47
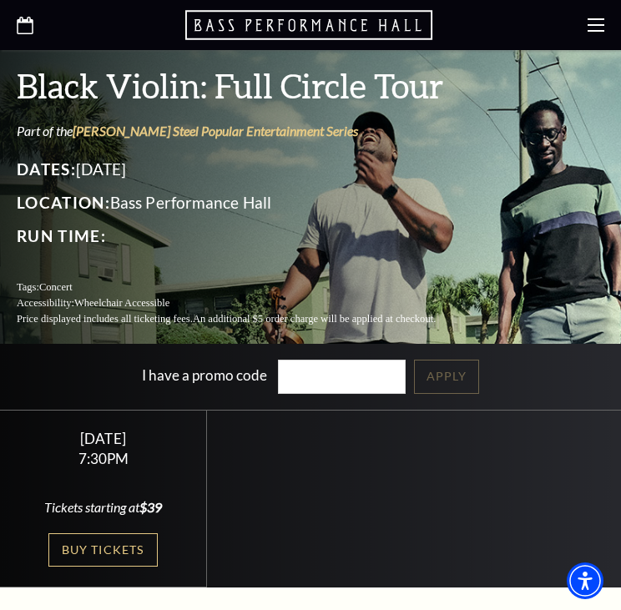
scroll to position [584, 0]
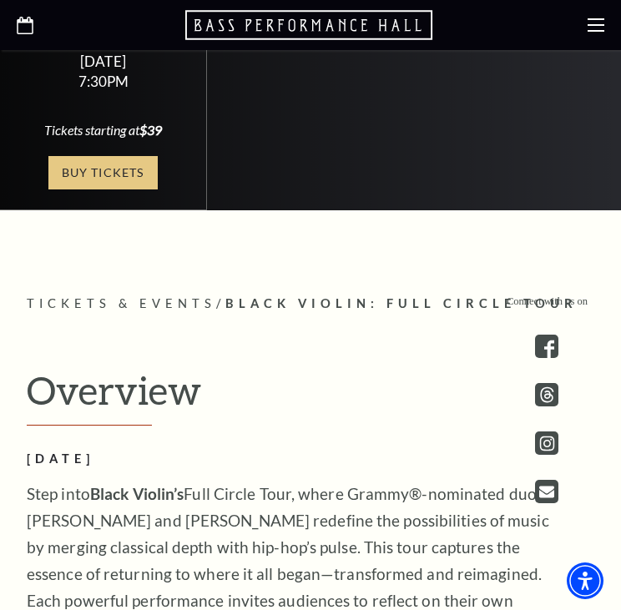
click at [88, 156] on link "Buy Tickets" at bounding box center [102, 173] width 108 height 34
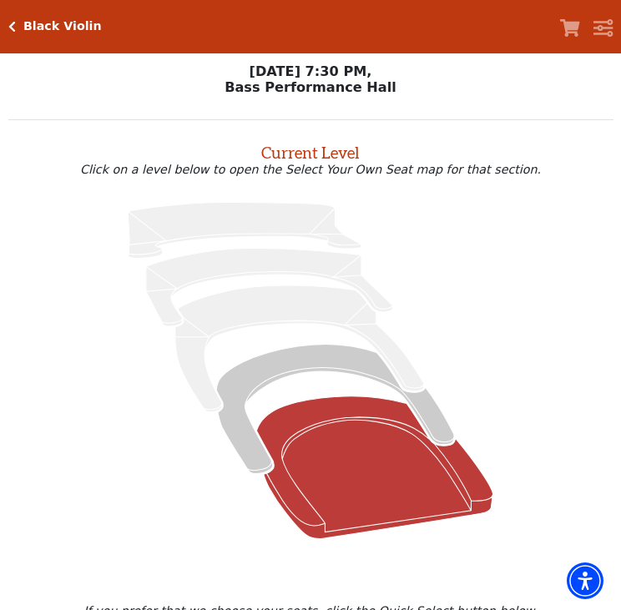
click at [379, 501] on icon at bounding box center [375, 467] width 236 height 143
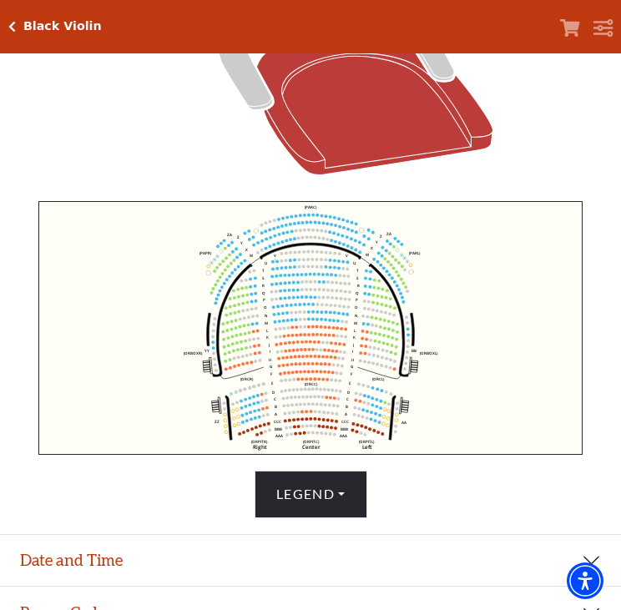
scroll to position [452, 0]
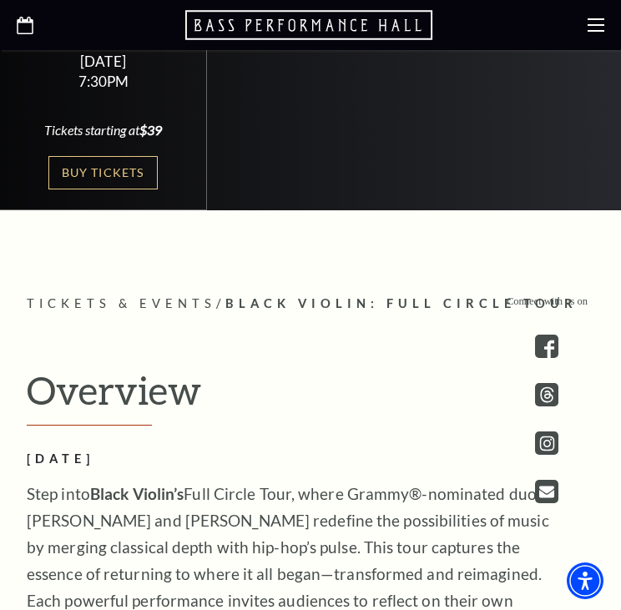
scroll to position [194, 0]
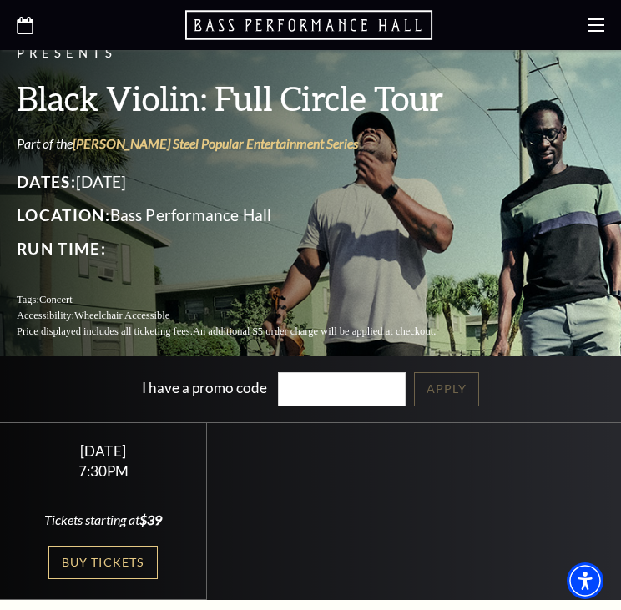
click at [26, 19] on use at bounding box center [25, 26] width 17 height 18
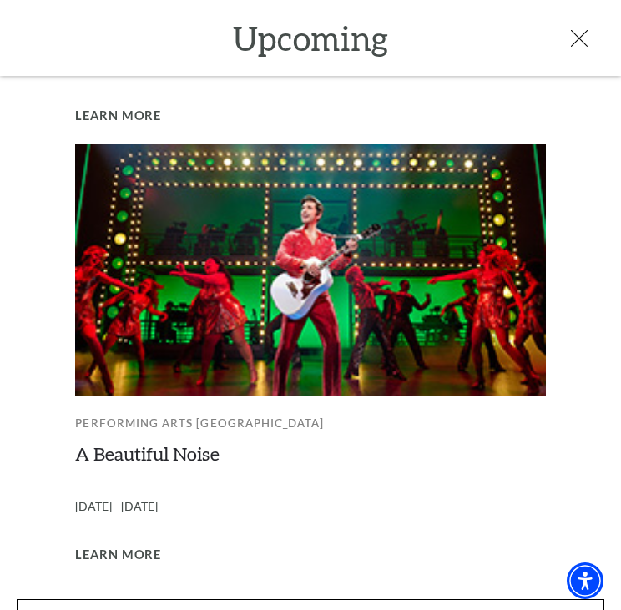
scroll to position [1312, 0]
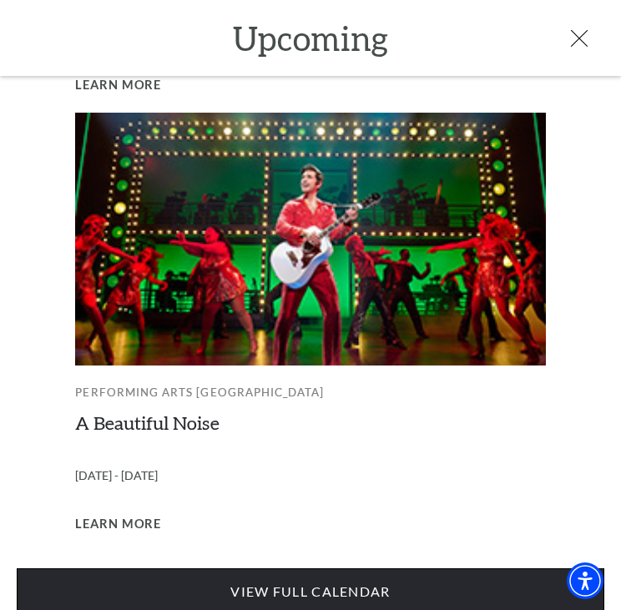
click at [194, 573] on link "View Full Calendar" at bounding box center [311, 591] width 588 height 47
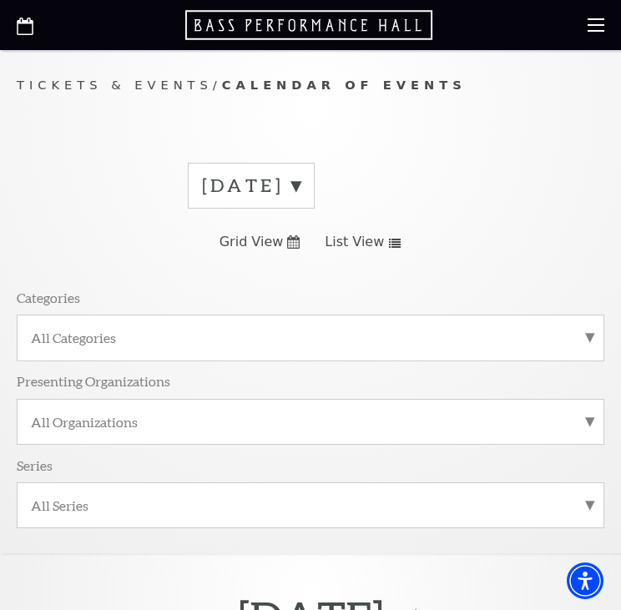
click at [300, 183] on label "[DATE]" at bounding box center [251, 186] width 98 height 26
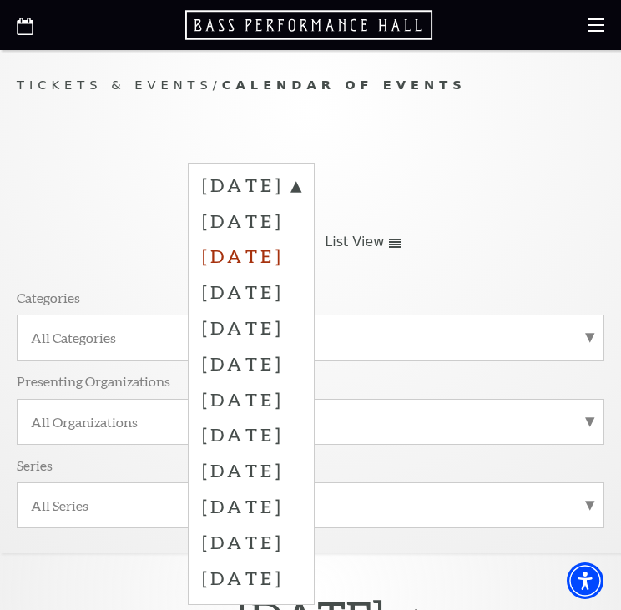
click at [300, 263] on label "[DATE]" at bounding box center [251, 256] width 98 height 36
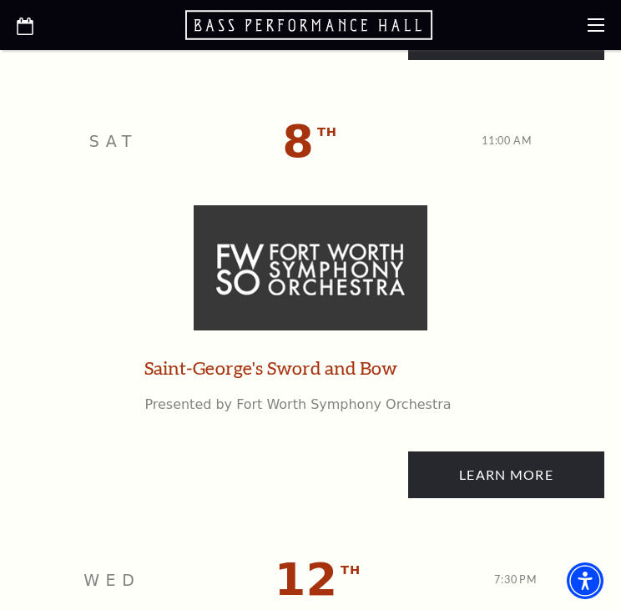
scroll to position [4284, 0]
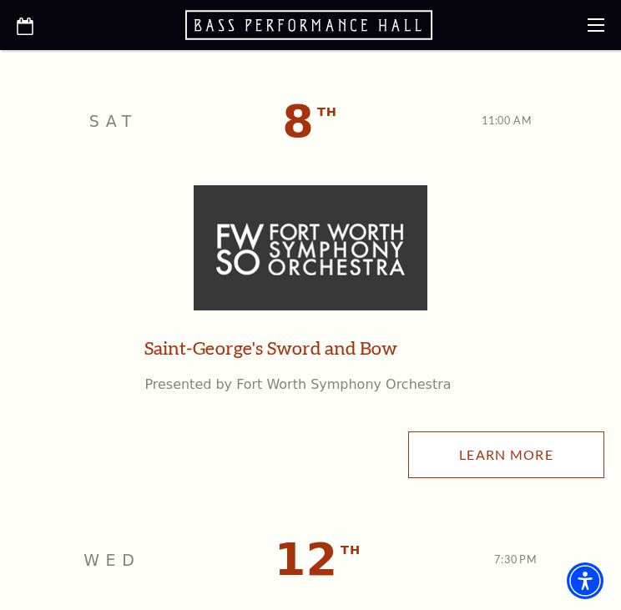
click at [473, 453] on link "Learn More" at bounding box center [506, 454] width 196 height 47
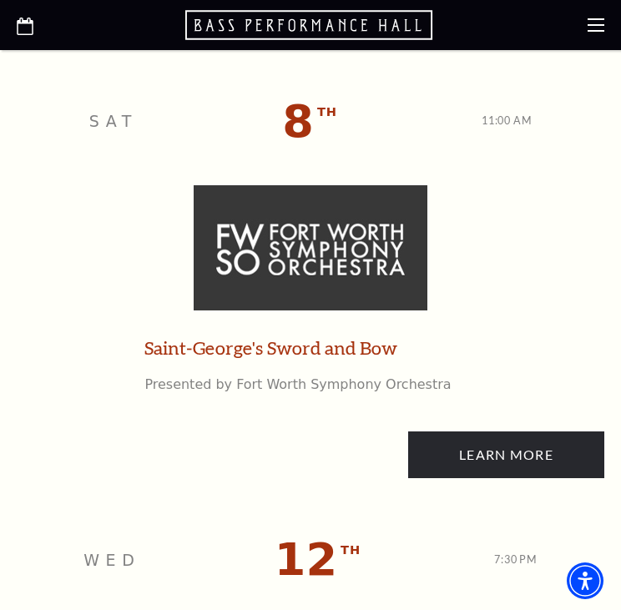
scroll to position [4674, 0]
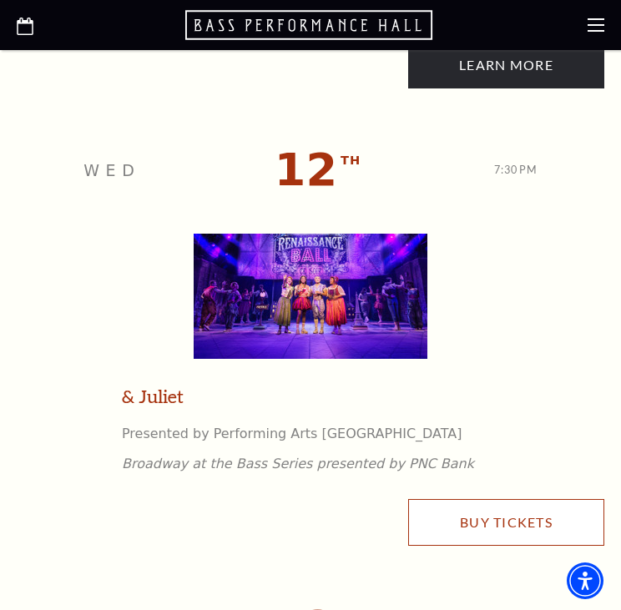
click at [448, 508] on link "Buy Tickets" at bounding box center [506, 522] width 196 height 47
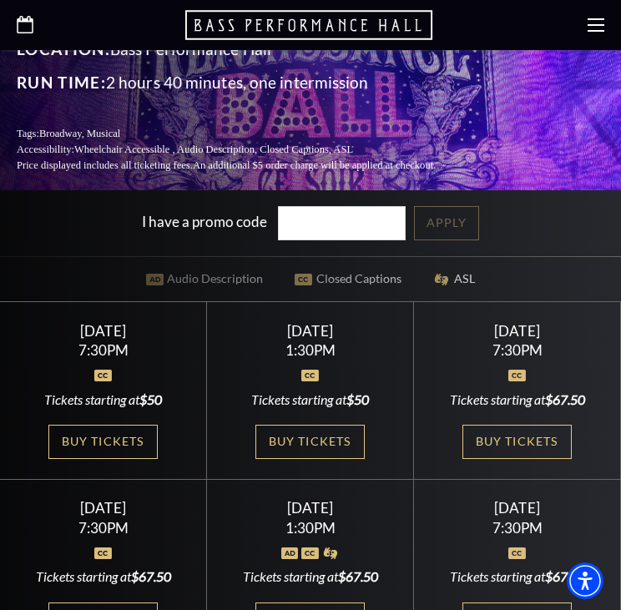
scroll to position [389, 0]
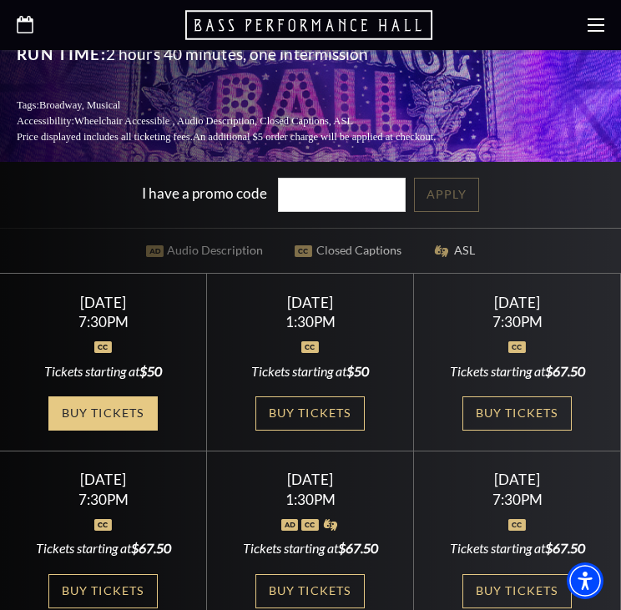
click at [95, 396] on link "Buy Tickets" at bounding box center [102, 413] width 108 height 34
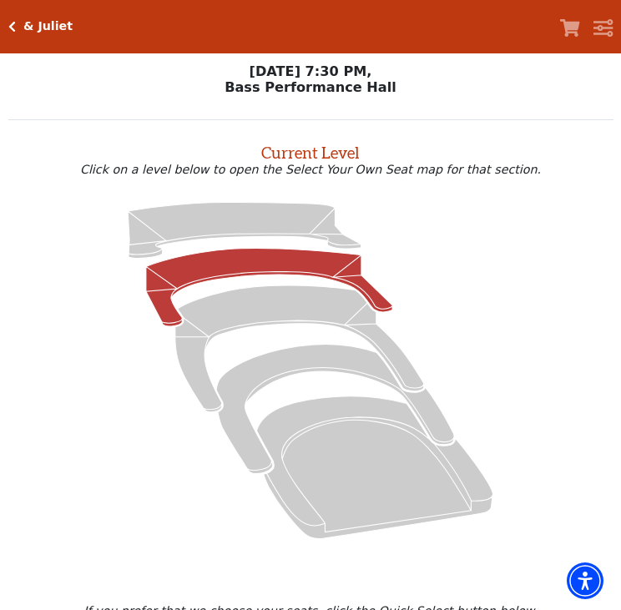
click at [240, 273] on icon at bounding box center [269, 287] width 246 height 78
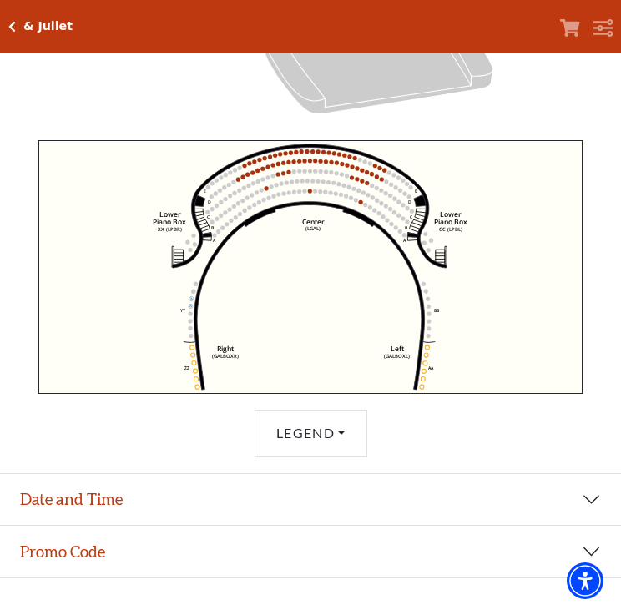
scroll to position [63, 0]
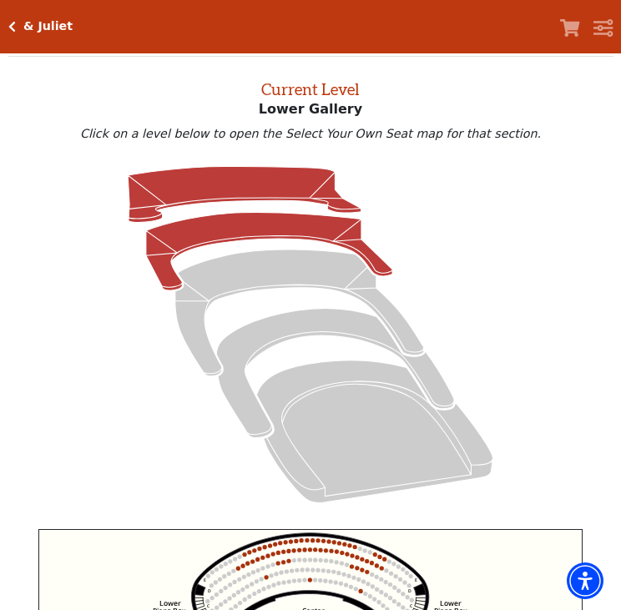
click at [260, 185] on icon at bounding box center [244, 195] width 233 height 56
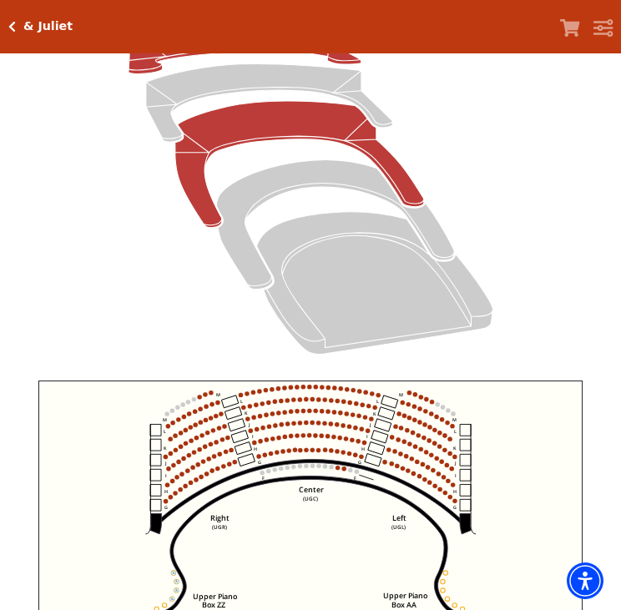
scroll to position [452, 0]
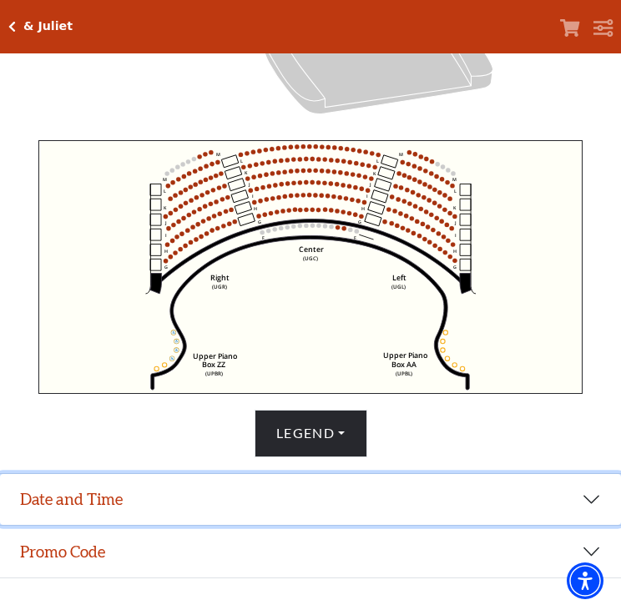
click at [150, 502] on button "Date and Time" at bounding box center [310, 500] width 621 height 52
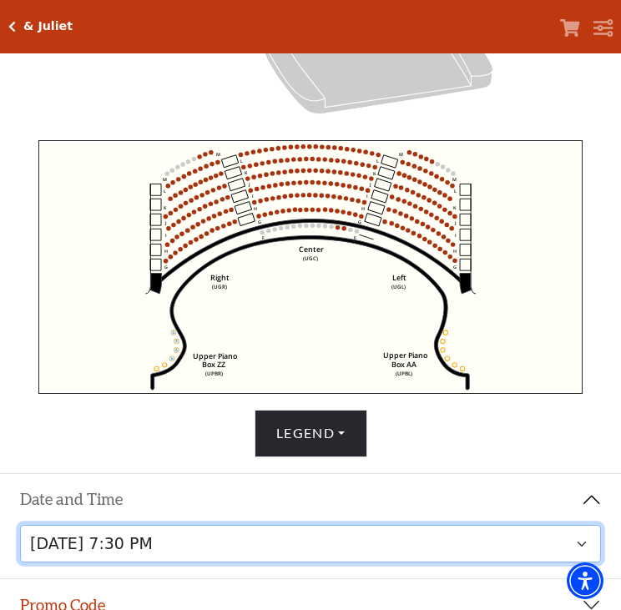
click at [270, 539] on select "[DATE] 1:30 PM [DATE] 7:30 PM [DATE] 7:30 PM [DATE] 7:30 PM [DATE] 1:30 PM [DAT…" at bounding box center [311, 544] width 582 height 38
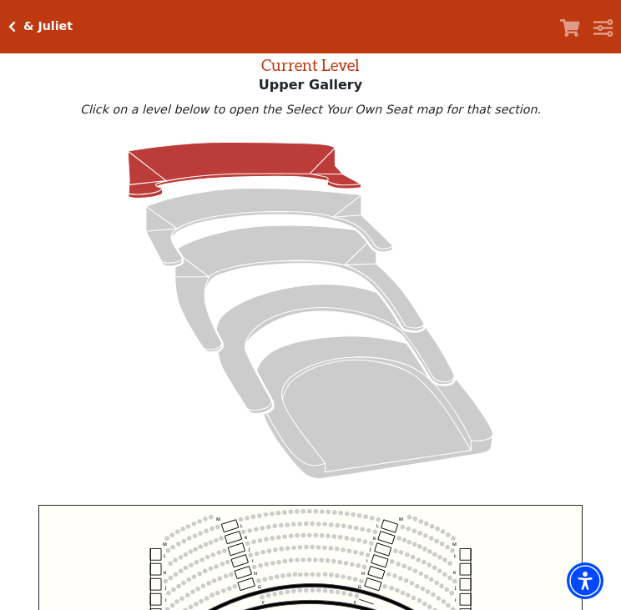
scroll to position [63, 0]
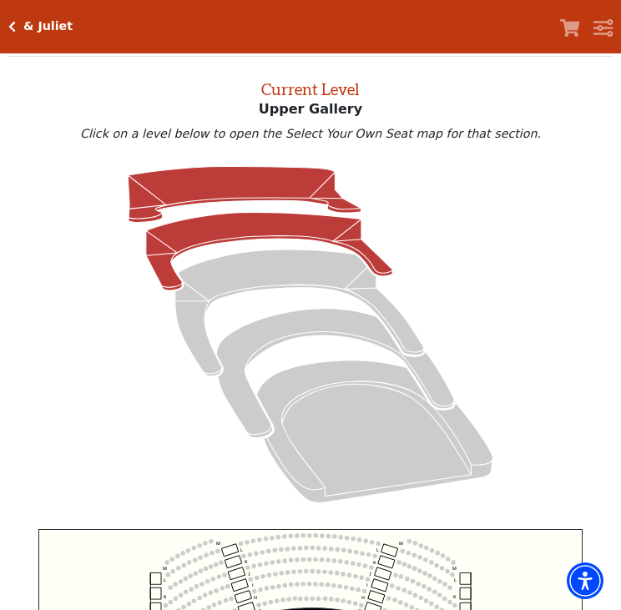
click at [152, 237] on icon at bounding box center [269, 252] width 246 height 78
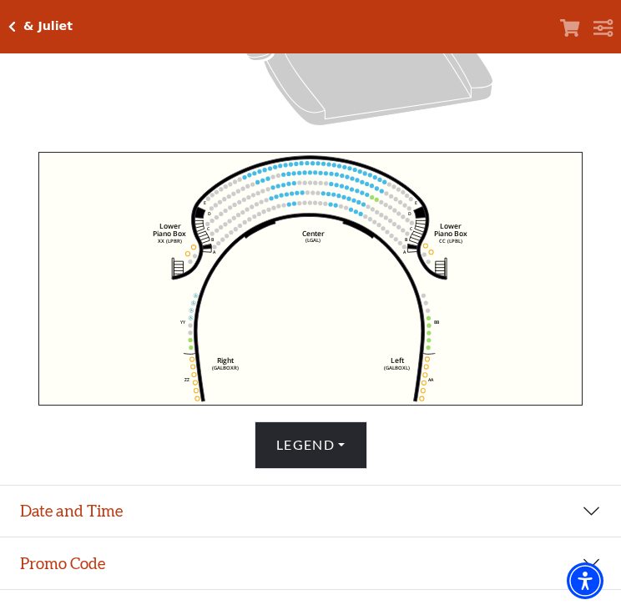
scroll to position [452, 0]
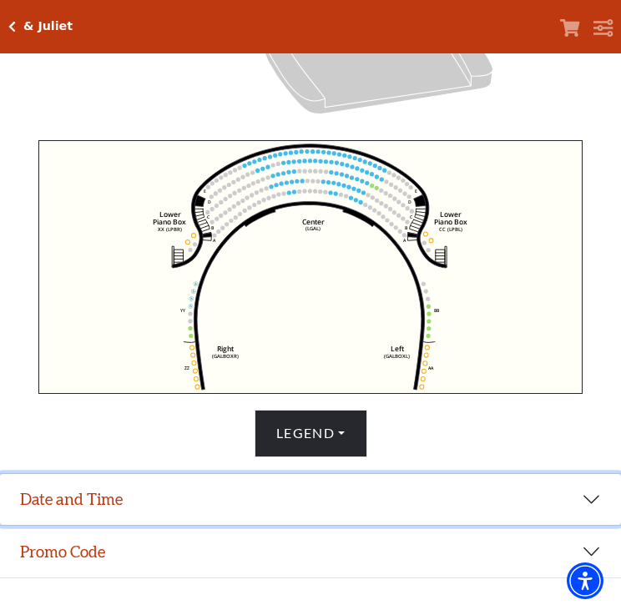
click at [108, 518] on button "Date and Time" at bounding box center [310, 500] width 621 height 52
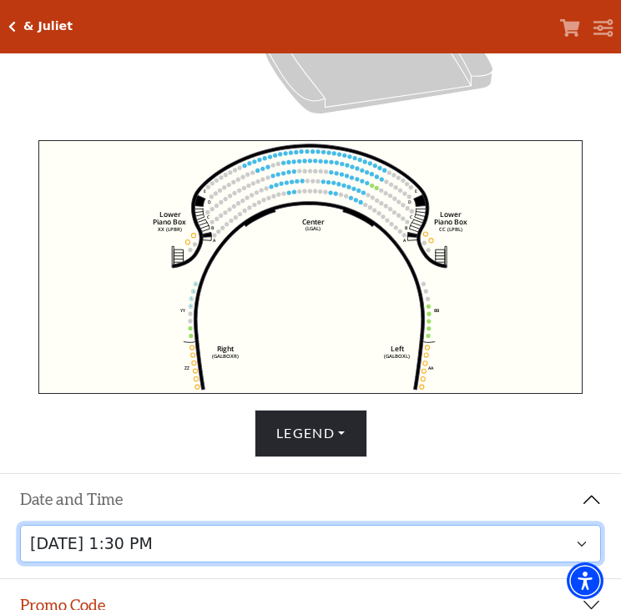
click at [282, 560] on select "[DATE] 1:30 PM [DATE] 7:30 PM [DATE] 7:30 PM [DATE] 7:30 PM [DATE] 1:30 PM [DAT…" at bounding box center [311, 544] width 582 height 38
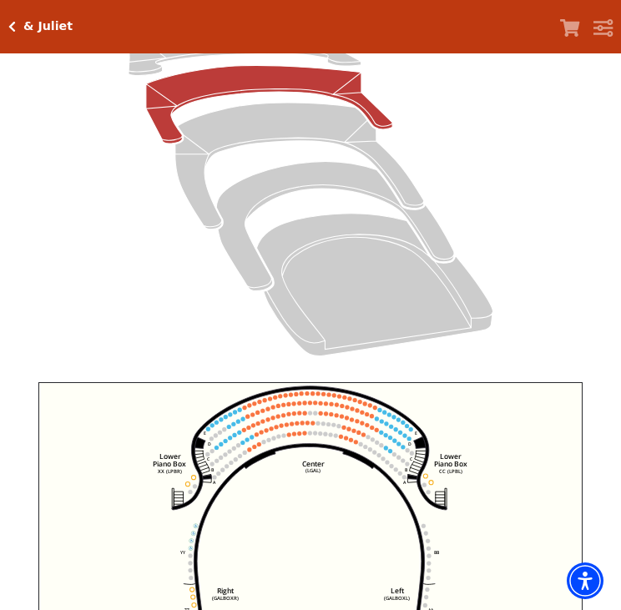
scroll to position [63, 0]
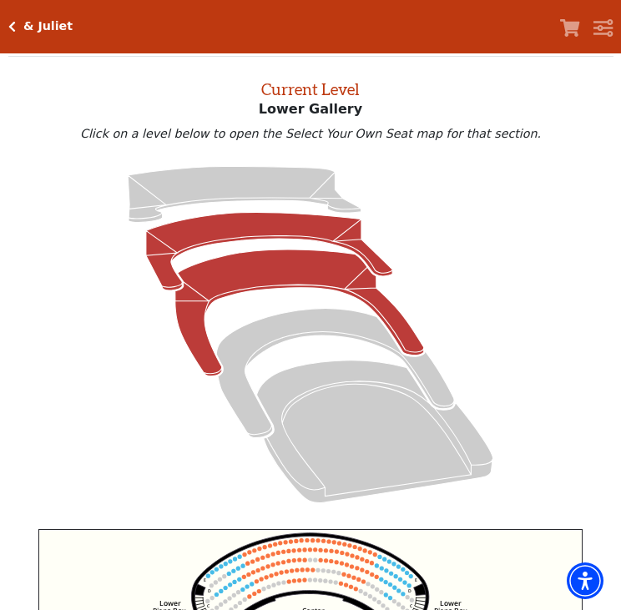
click at [250, 270] on icon at bounding box center [299, 313] width 249 height 127
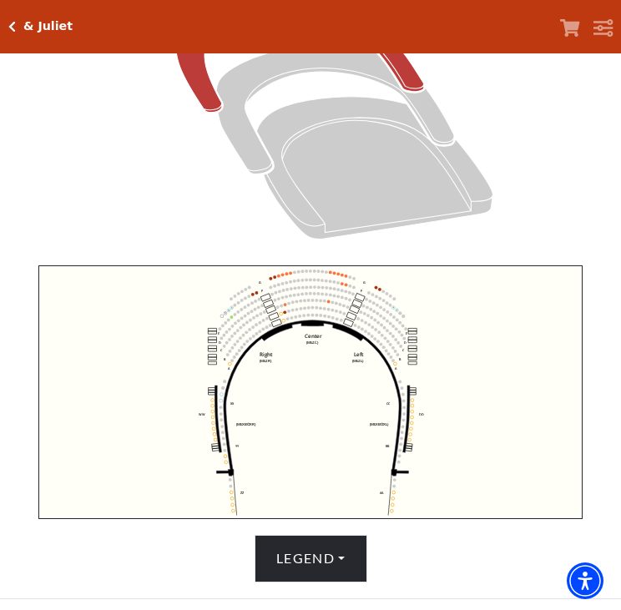
scroll to position [549, 0]
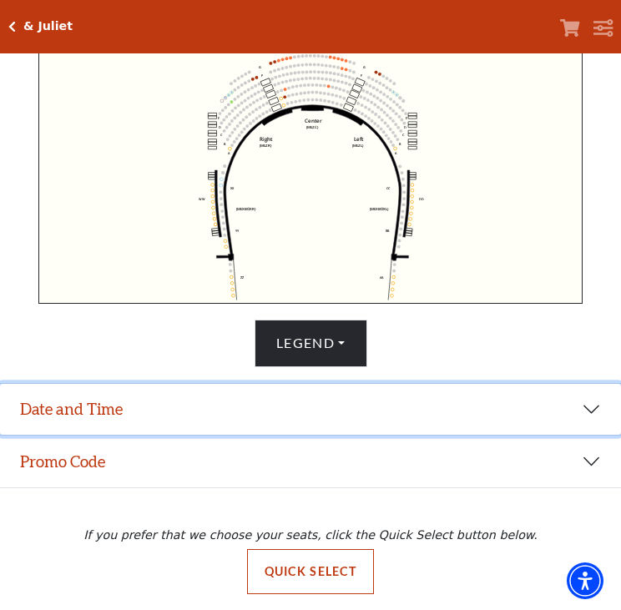
click at [143, 420] on button "Date and Time" at bounding box center [310, 410] width 621 height 52
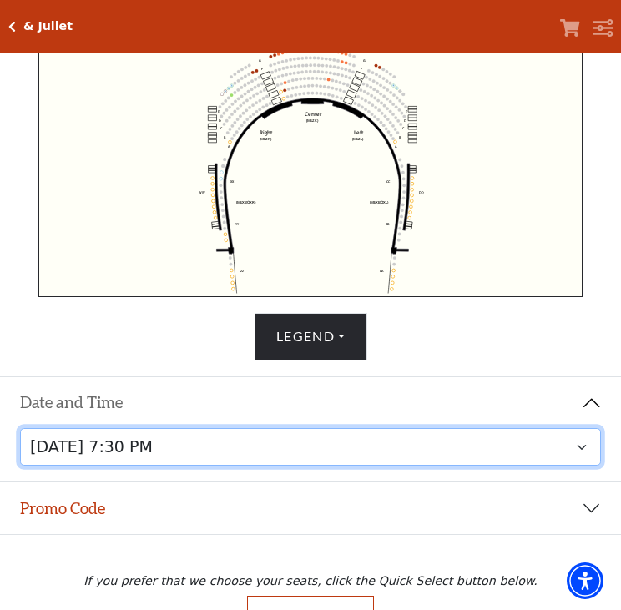
click at [183, 447] on select "Thursday, November 13 at 1:30 PM Wednesday, November 12 at 7:30 PM Thursday, No…" at bounding box center [311, 447] width 582 height 38
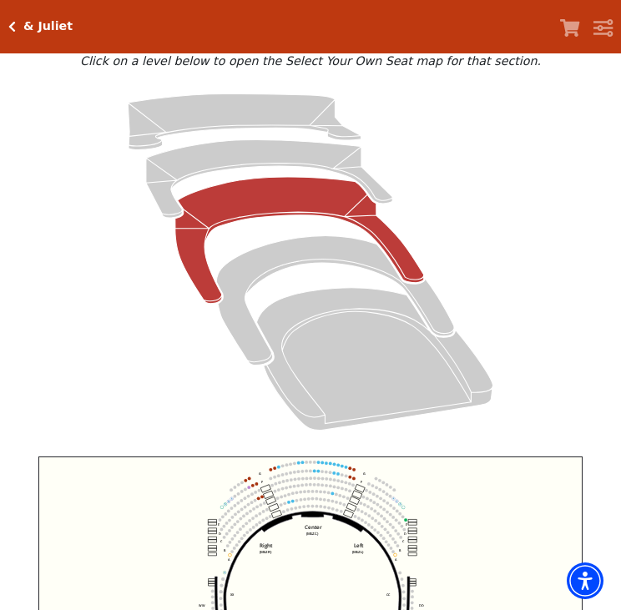
scroll to position [63, 0]
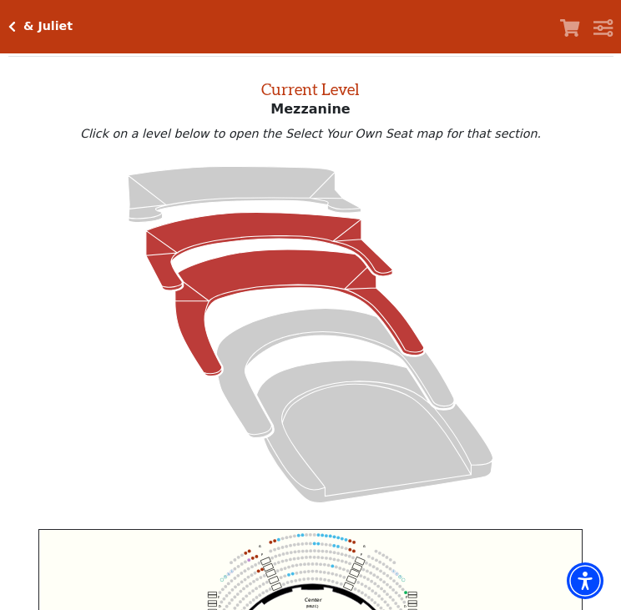
click at [269, 233] on icon at bounding box center [269, 252] width 246 height 78
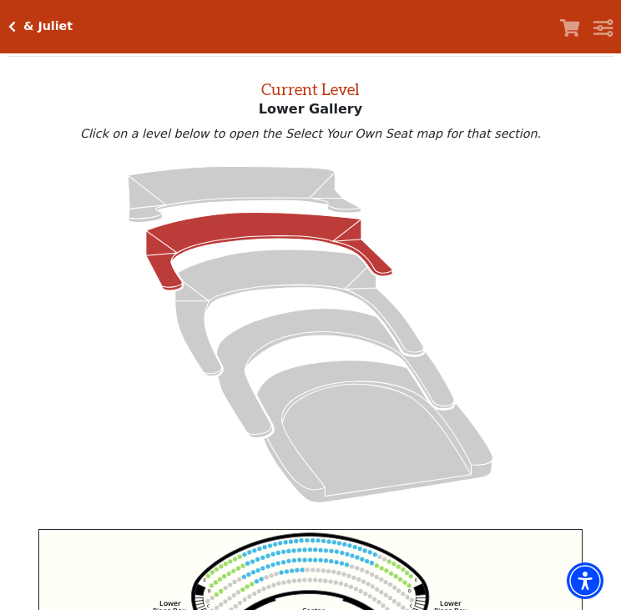
scroll to position [452, 0]
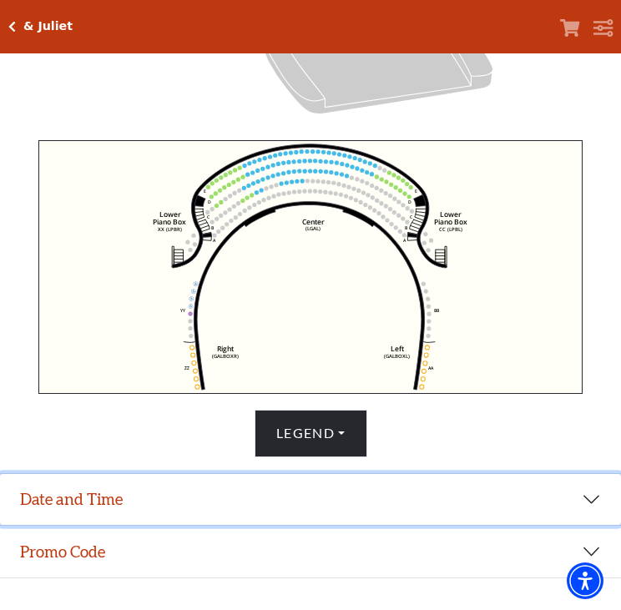
click at [70, 508] on button "Date and Time" at bounding box center [310, 500] width 621 height 52
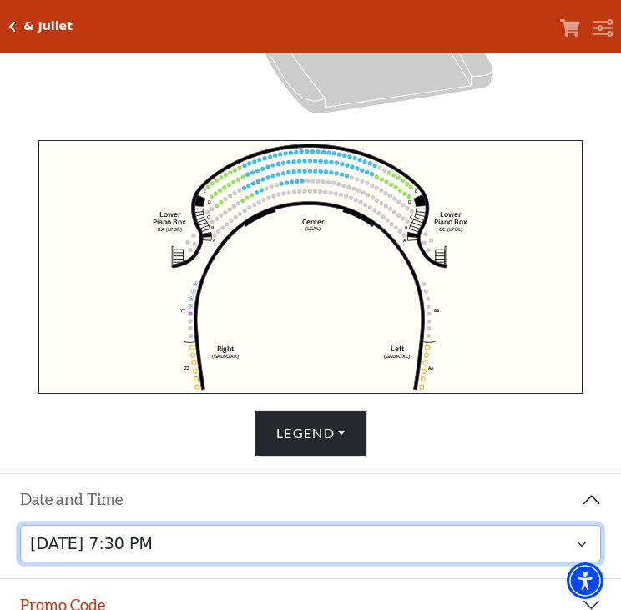
click at [510, 546] on select "Thursday, November 13 at 1:30 PM Wednesday, November 12 at 7:30 PM Thursday, No…" at bounding box center [311, 544] width 582 height 38
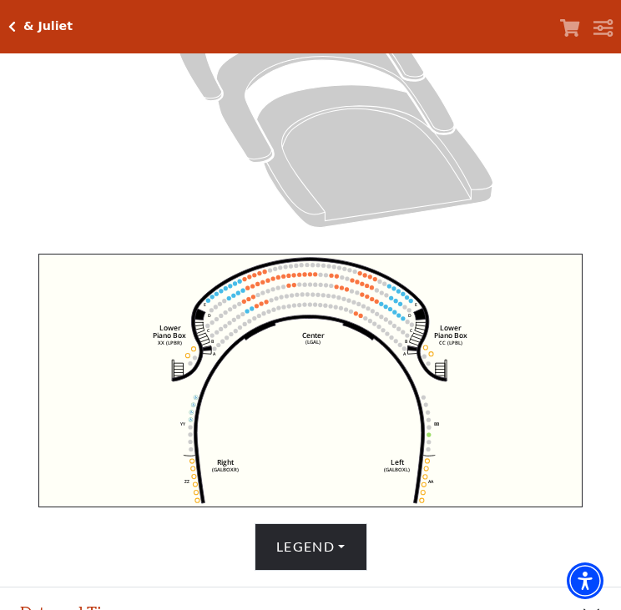
scroll to position [452, 0]
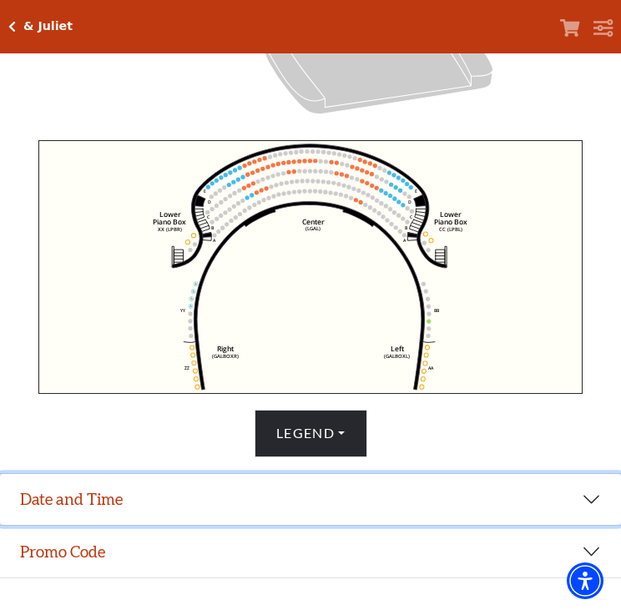
click at [227, 499] on button "Date and Time" at bounding box center [310, 500] width 621 height 52
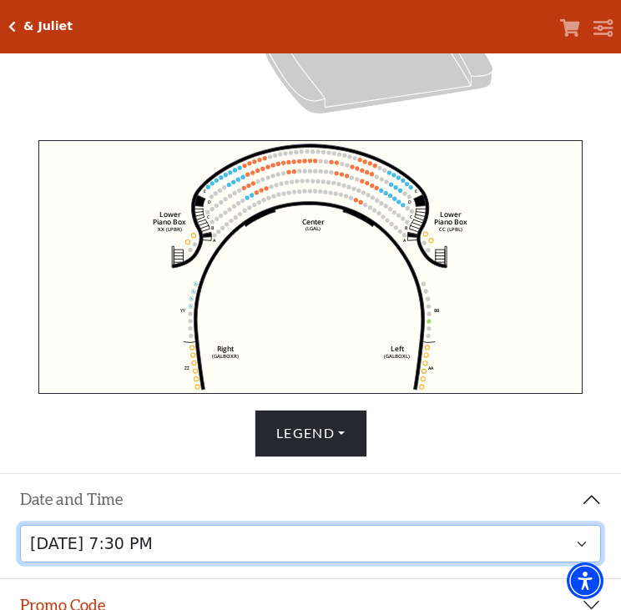
click at [157, 553] on select "Thursday, November 13 at 1:30 PM Wednesday, November 12 at 7:30 PM Thursday, No…" at bounding box center [311, 544] width 582 height 38
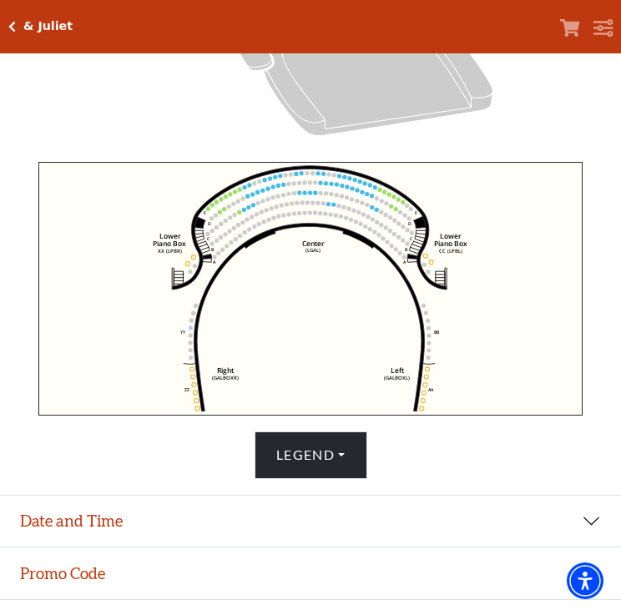
scroll to position [452, 0]
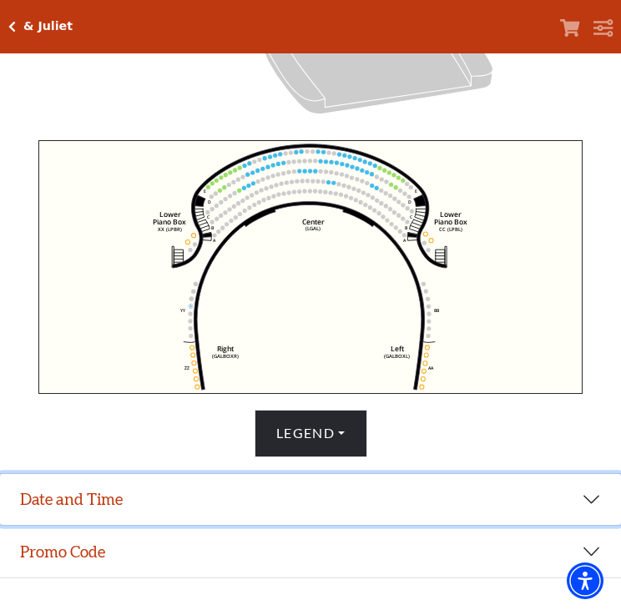
click at [124, 507] on button "Date and Time" at bounding box center [310, 500] width 621 height 52
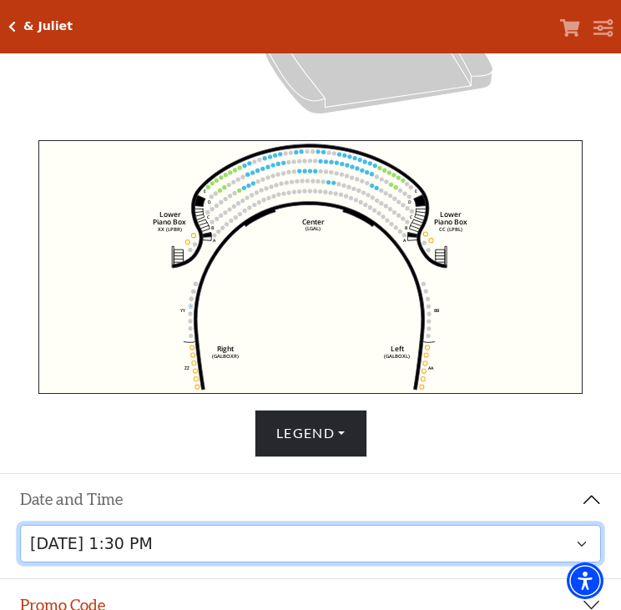
click at [243, 553] on select "Thursday, November 13 at 1:30 PM Wednesday, November 12 at 7:30 PM Thursday, No…" at bounding box center [311, 544] width 582 height 38
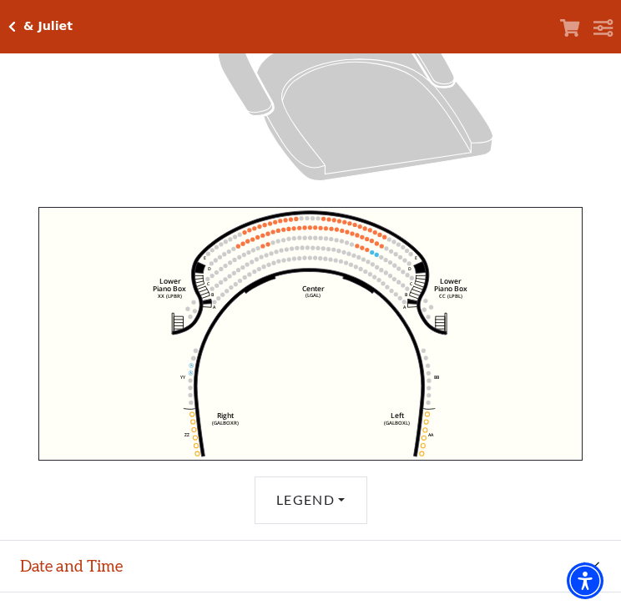
scroll to position [452, 0]
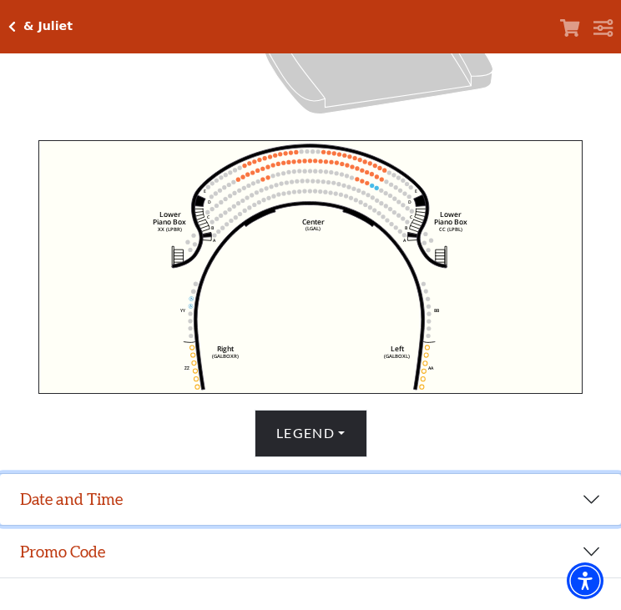
drag, startPoint x: 180, startPoint y: 513, endPoint x: 241, endPoint y: 460, distance: 81.0
click at [180, 511] on button "Date and Time" at bounding box center [310, 500] width 621 height 52
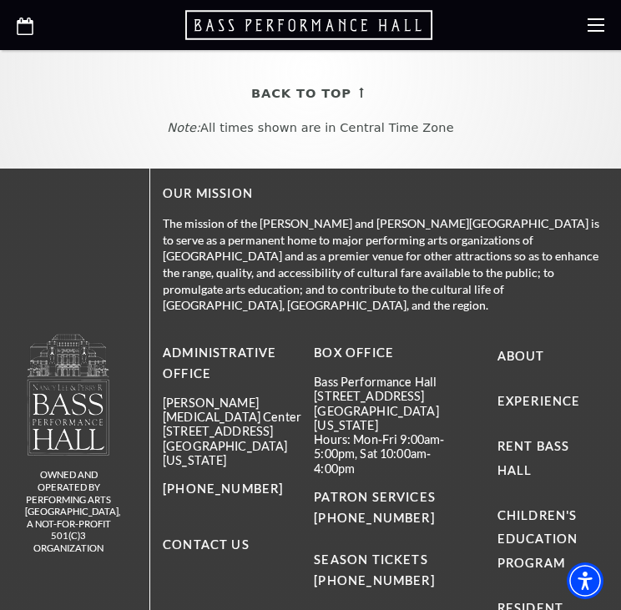
scroll to position [1222, 0]
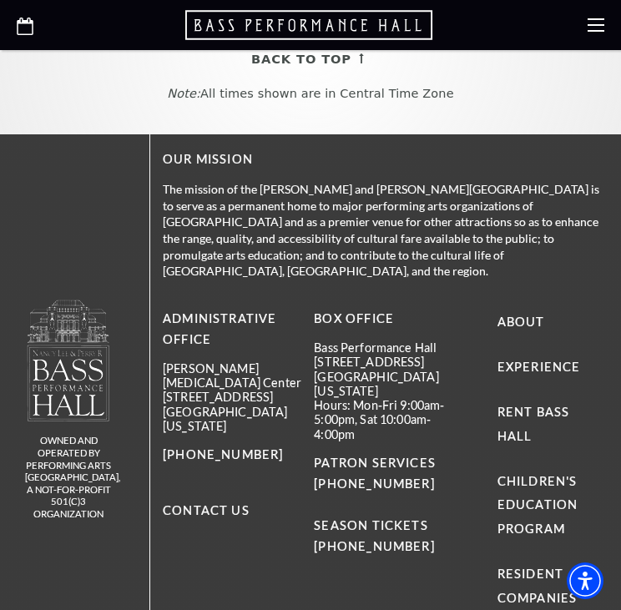
click at [23, 27] on icon "Open this option" at bounding box center [25, 27] width 17 height 18
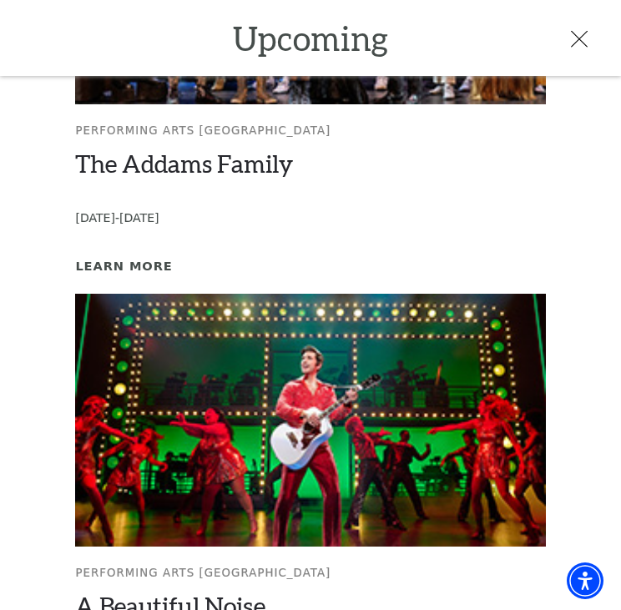
scroll to position [1327, 0]
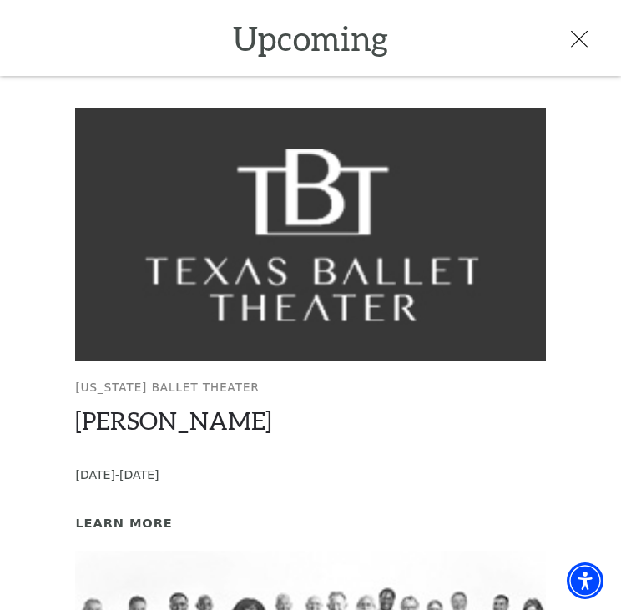
scroll to position [638, 0]
click at [585, 36] on icon at bounding box center [579, 39] width 17 height 17
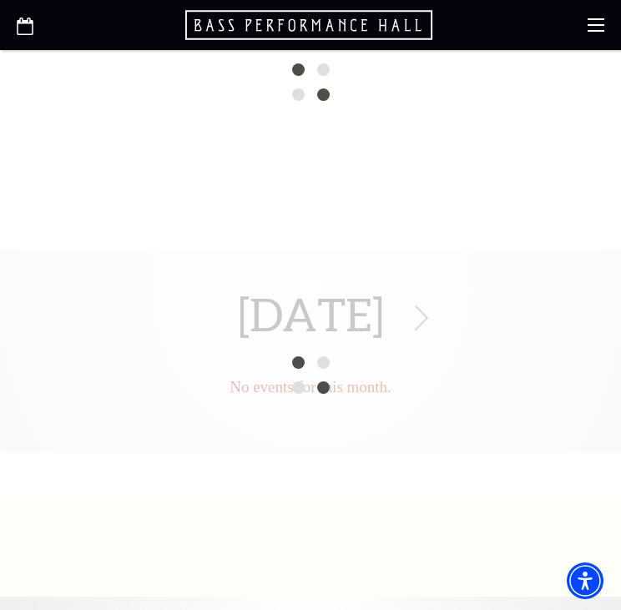
click at [24, 33] on icon "Open this option" at bounding box center [25, 27] width 17 height 18
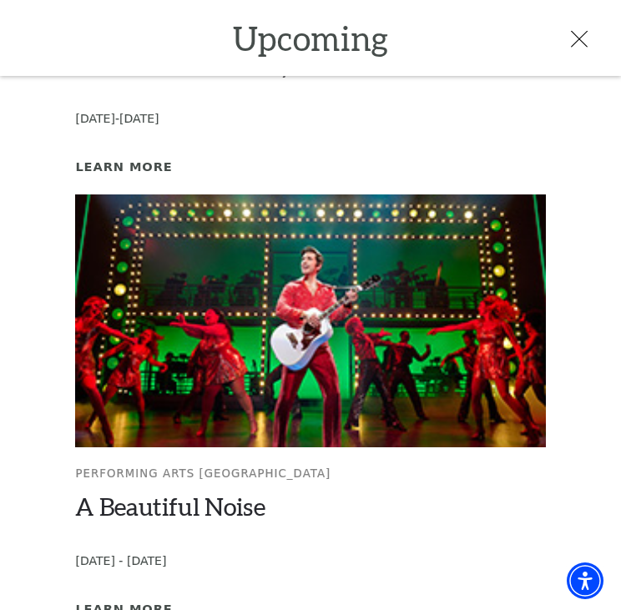
scroll to position [1327, 0]
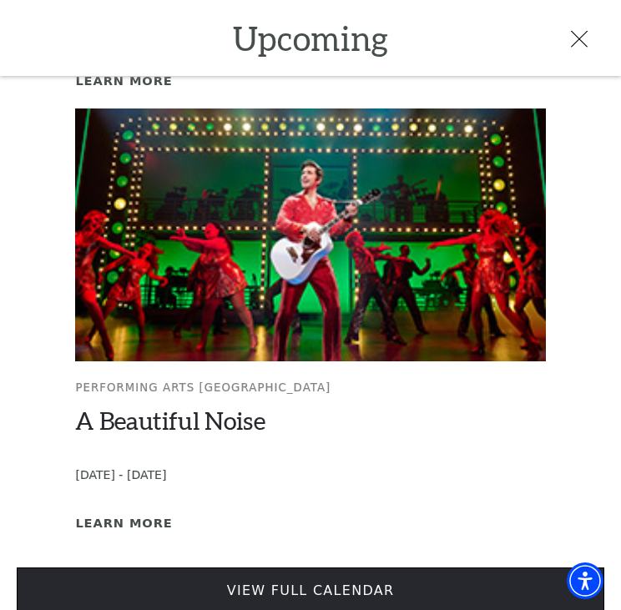
click at [99, 569] on link "View Full Calendar" at bounding box center [311, 590] width 588 height 47
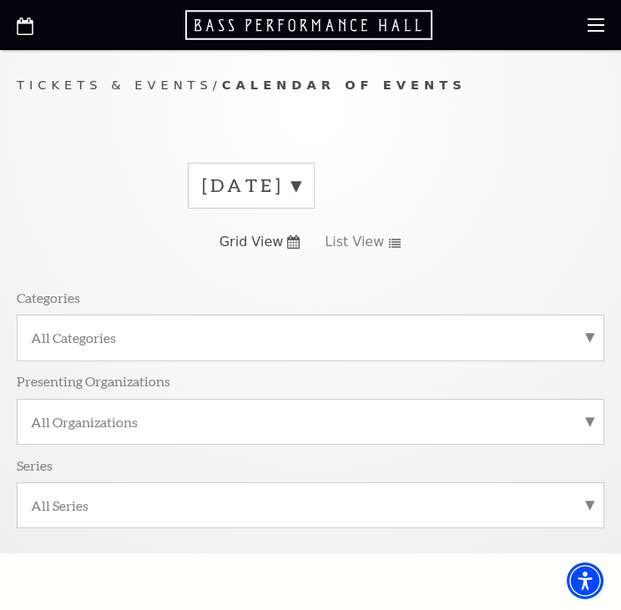
click at [300, 186] on label "[DATE]" at bounding box center [251, 186] width 98 height 26
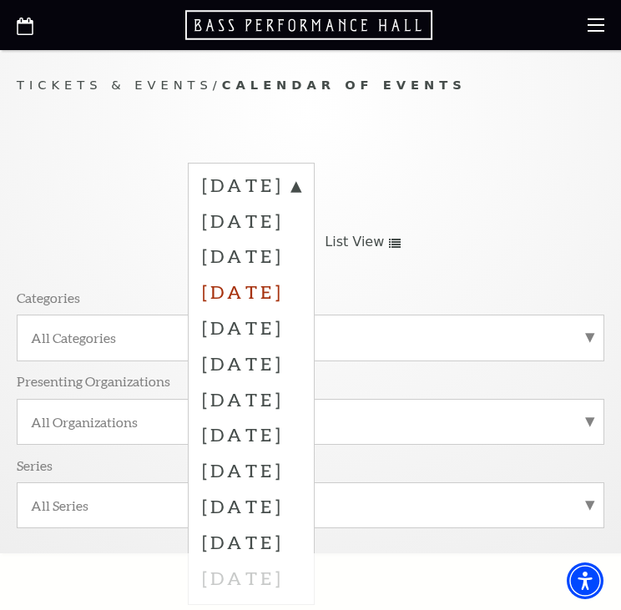
click at [291, 292] on label "[DATE]" at bounding box center [251, 292] width 98 height 36
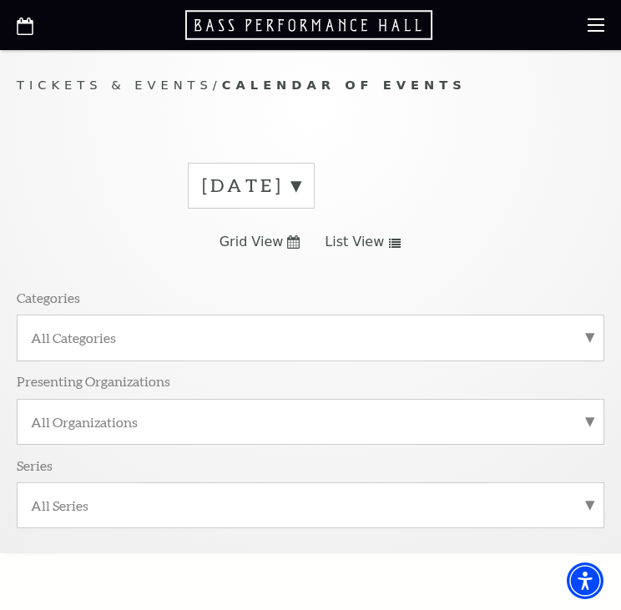
click at [300, 180] on label "[DATE]" at bounding box center [251, 186] width 98 height 26
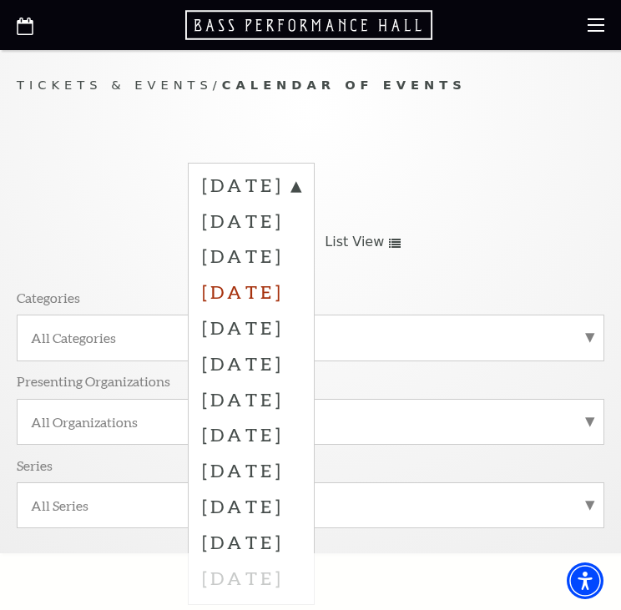
click at [300, 290] on label "[DATE]" at bounding box center [251, 292] width 98 height 36
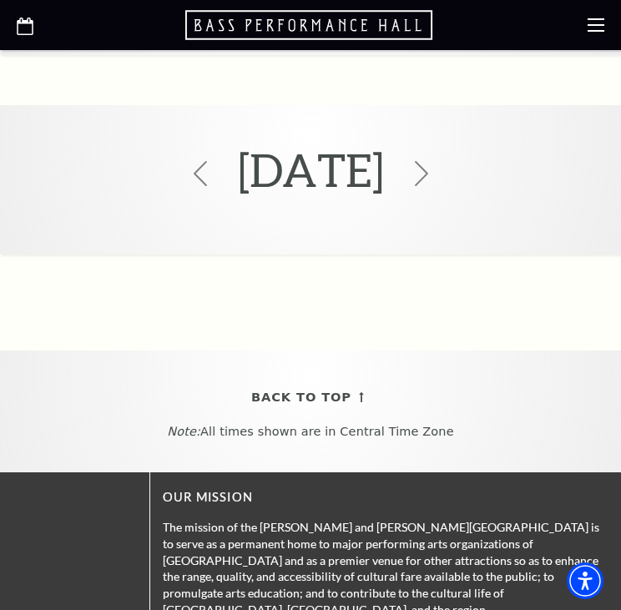
scroll to position [115, 0]
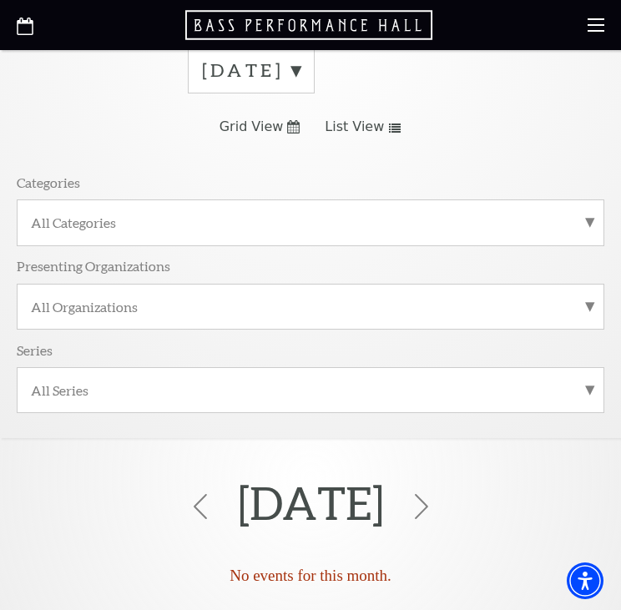
click at [290, 129] on use at bounding box center [293, 126] width 13 height 13
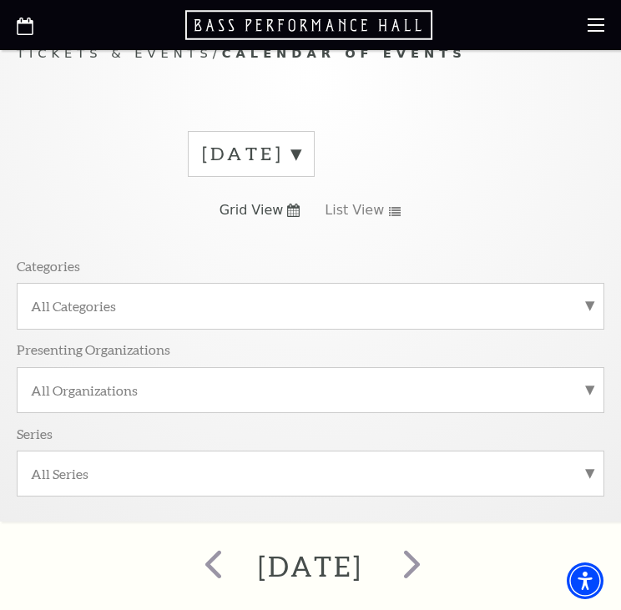
scroll to position [0, 0]
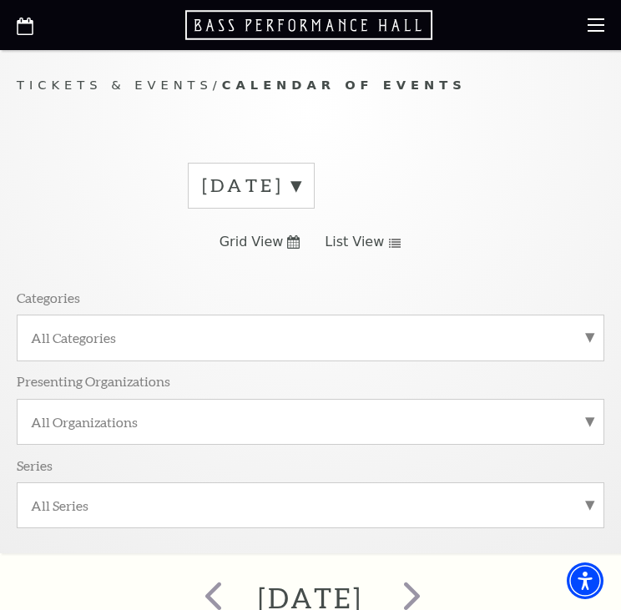
click at [384, 237] on link "List View" at bounding box center [363, 242] width 77 height 18
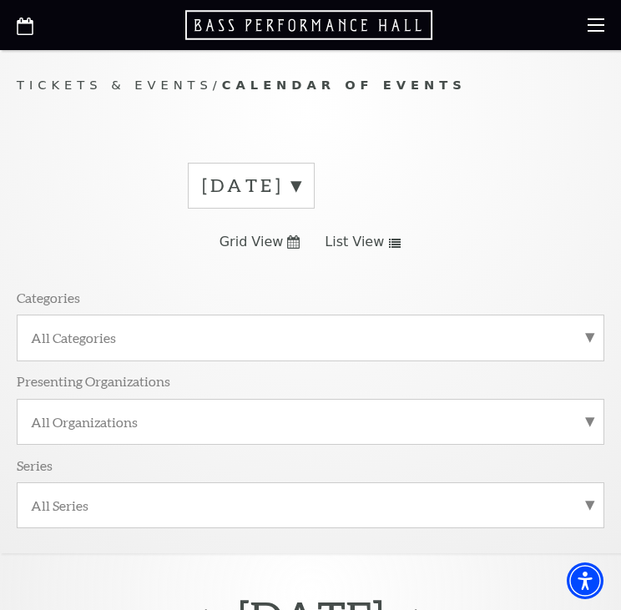
click at [289, 240] on icon at bounding box center [293, 241] width 13 height 13
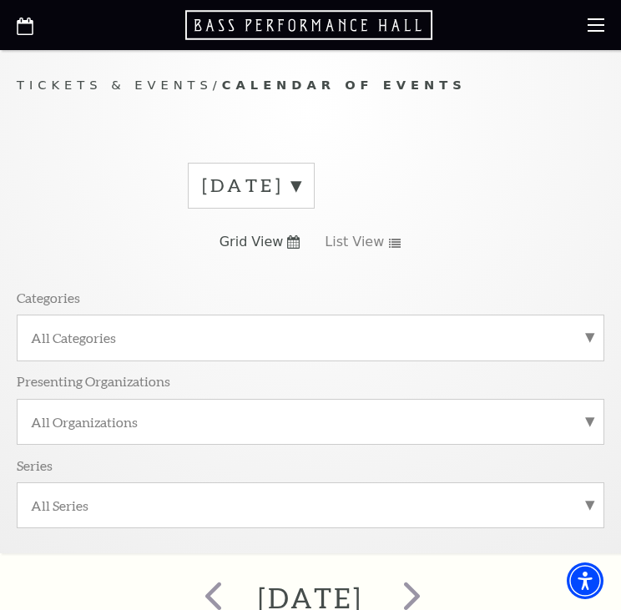
click at [294, 245] on use at bounding box center [293, 241] width 13 height 13
click at [294, 245] on icon at bounding box center [293, 241] width 13 height 13
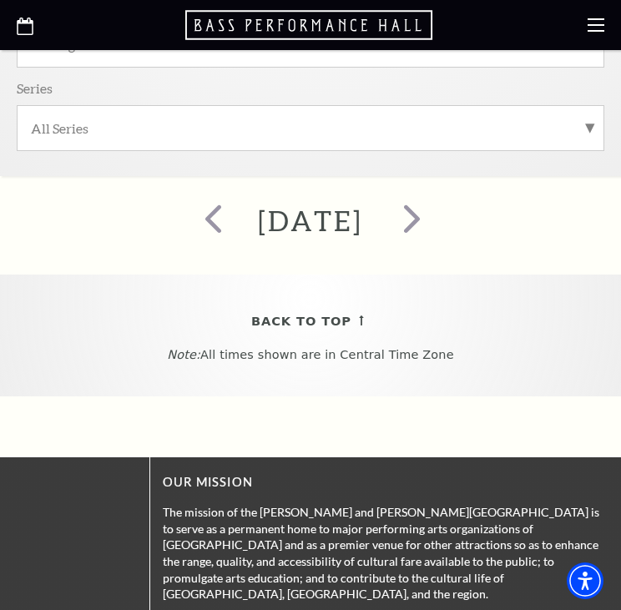
scroll to position [389, 0]
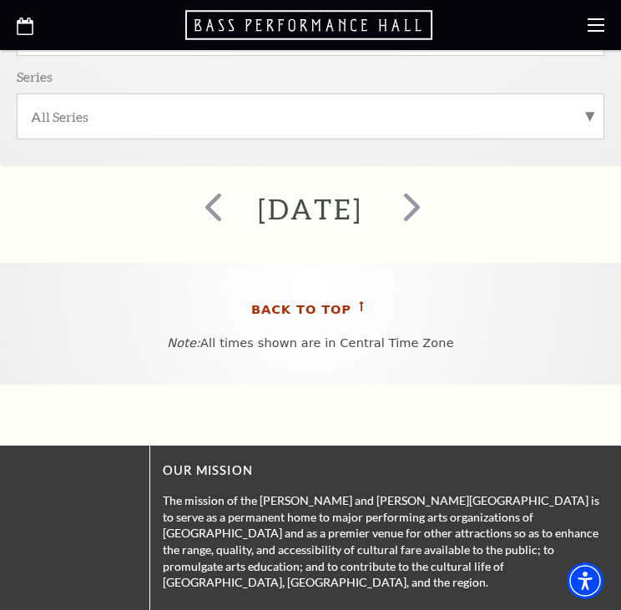
click at [311, 313] on span "Back To Top" at bounding box center [301, 310] width 100 height 21
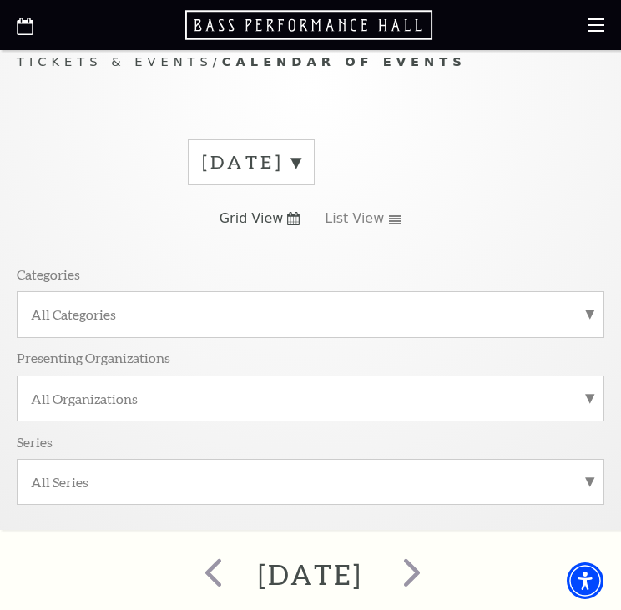
scroll to position [0, 0]
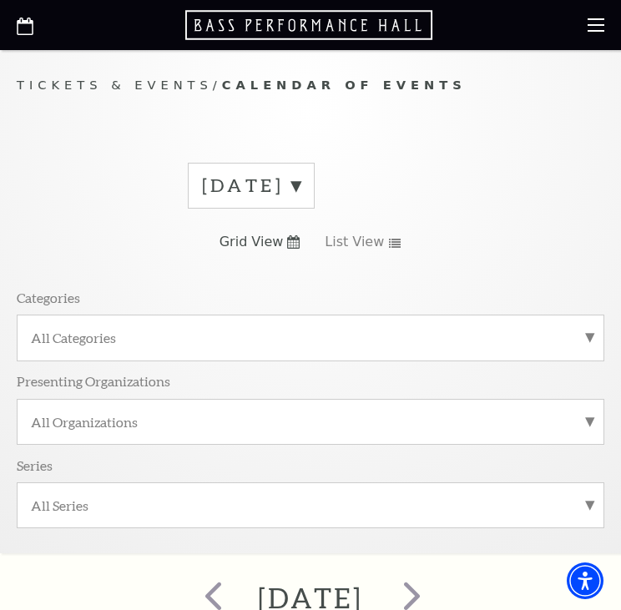
click at [297, 240] on icon at bounding box center [293, 241] width 13 height 13
click at [300, 181] on label "[DATE]" at bounding box center [251, 186] width 98 height 26
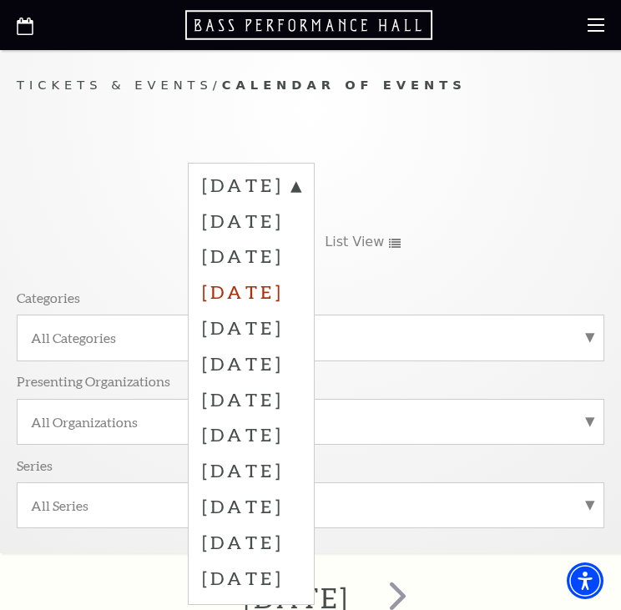
click at [241, 280] on label "[DATE]" at bounding box center [251, 292] width 98 height 36
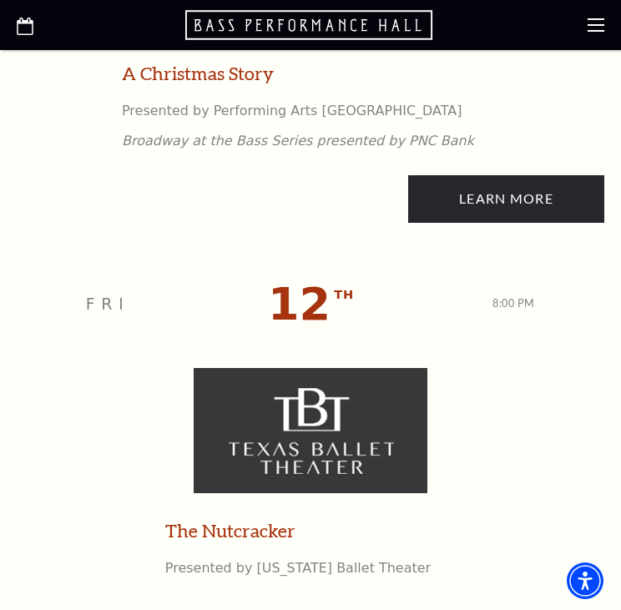
scroll to position [3894, 0]
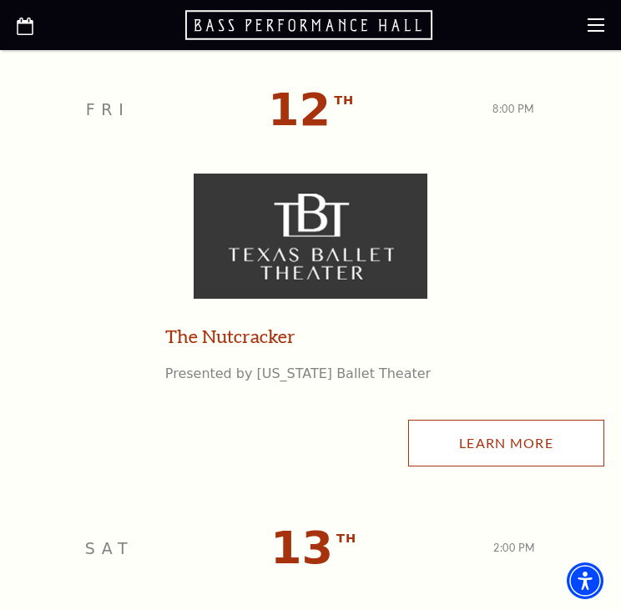
click at [495, 441] on link "Learn More" at bounding box center [506, 443] width 196 height 47
